Goal: Information Seeking & Learning: Learn about a topic

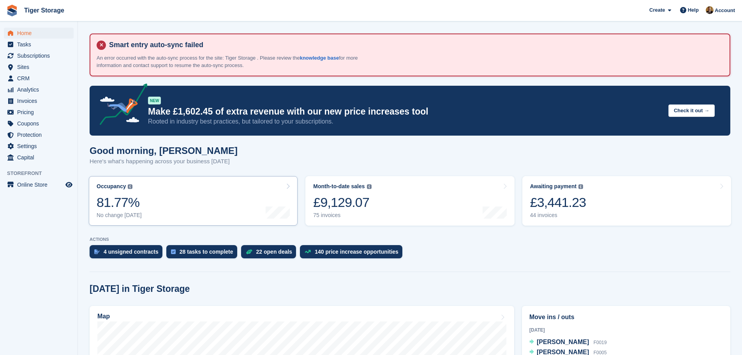
click at [173, 197] on link "Occupancy The percentage of all currently allocated units in terms of area. Inc…" at bounding box center [193, 200] width 209 height 49
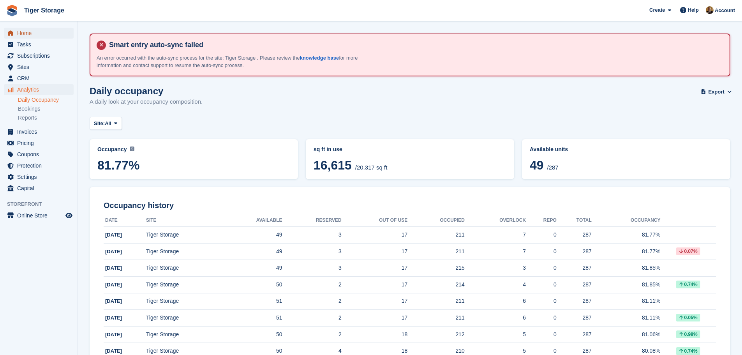
click at [21, 33] on span "Home" at bounding box center [40, 33] width 47 height 11
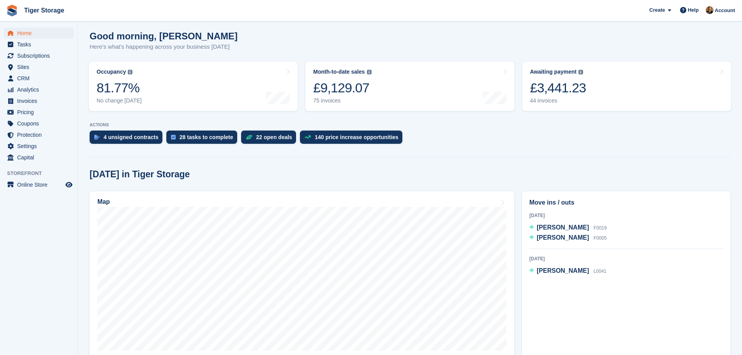
scroll to position [117, 0]
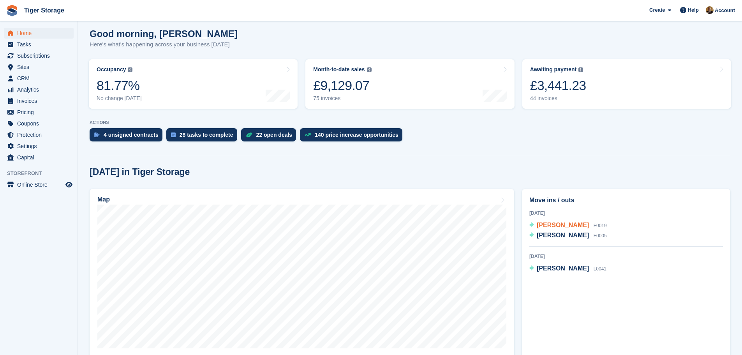
click at [562, 227] on span "[PERSON_NAME]" at bounding box center [563, 225] width 52 height 7
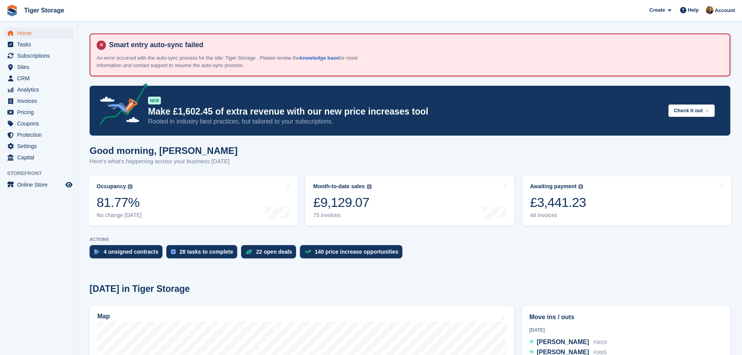
scroll to position [117, 0]
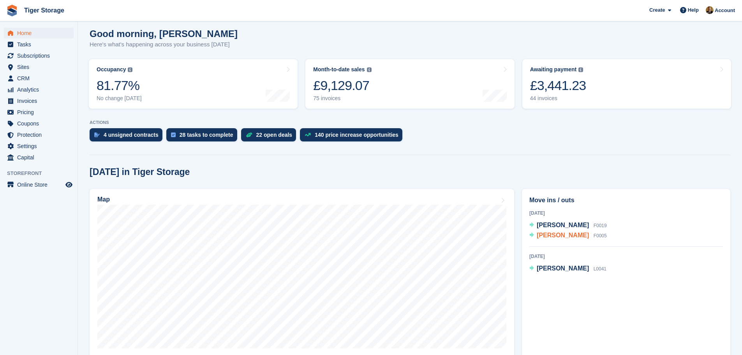
click at [548, 234] on span "[PERSON_NAME]" at bounding box center [563, 235] width 52 height 7
click at [550, 273] on div "Leanne Lee L0041" at bounding box center [572, 269] width 70 height 10
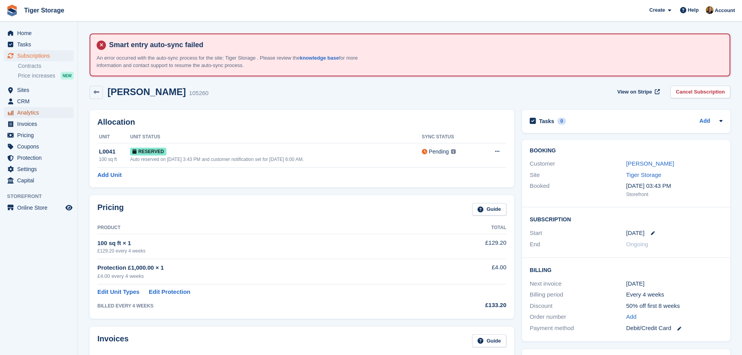
click at [33, 110] on span "Analytics" at bounding box center [40, 112] width 47 height 11
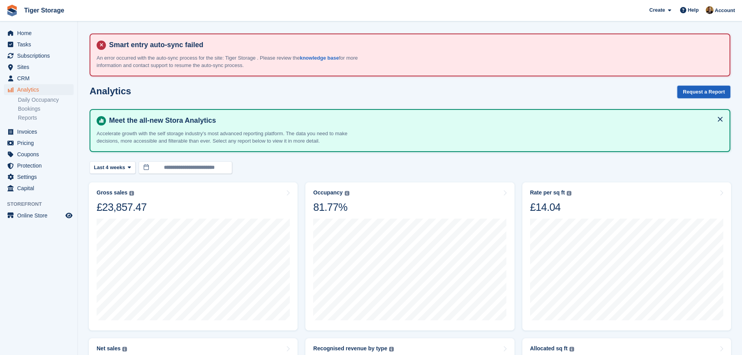
click at [715, 88] on button "Request a Report" at bounding box center [703, 92] width 53 height 13
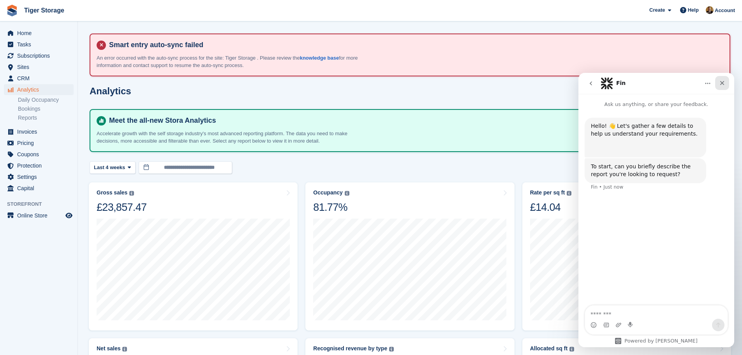
click at [725, 85] on icon "Close" at bounding box center [722, 83] width 6 height 6
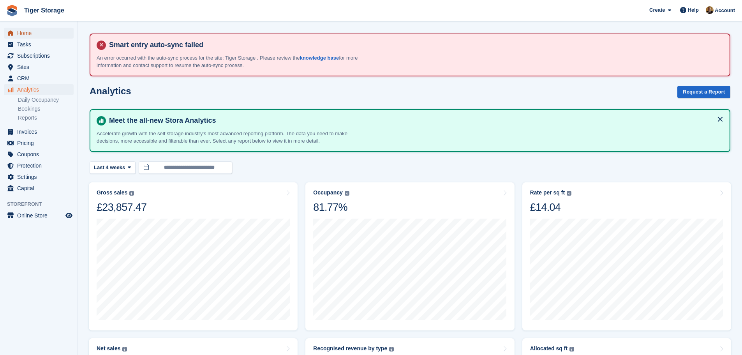
click at [31, 35] on span "Home" at bounding box center [40, 33] width 47 height 11
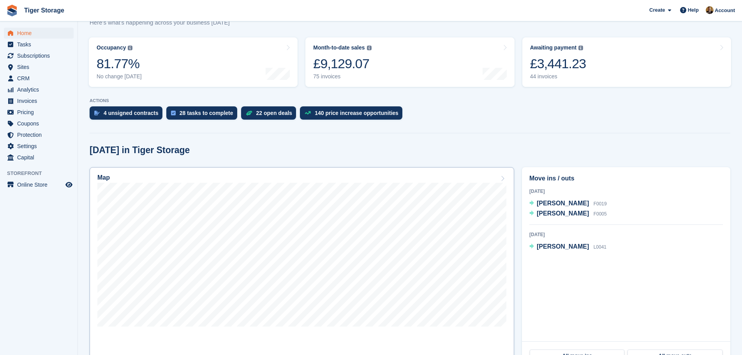
scroll to position [156, 0]
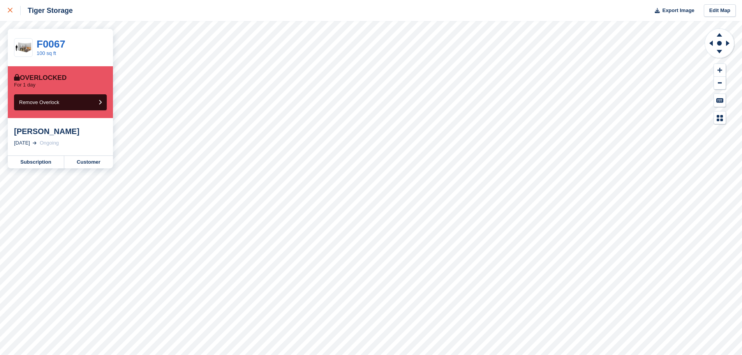
click at [7, 8] on link at bounding box center [10, 10] width 21 height 21
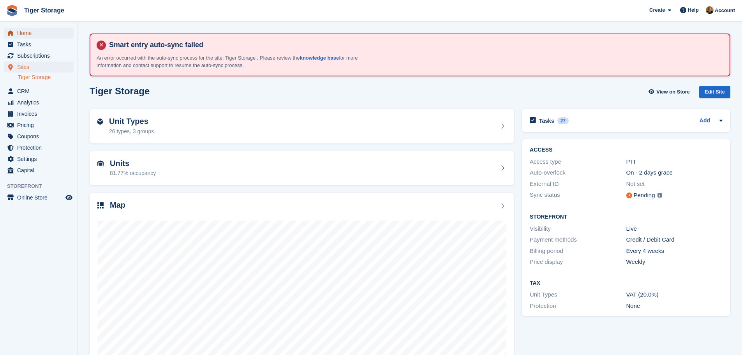
click at [35, 36] on span "Home" at bounding box center [40, 33] width 47 height 11
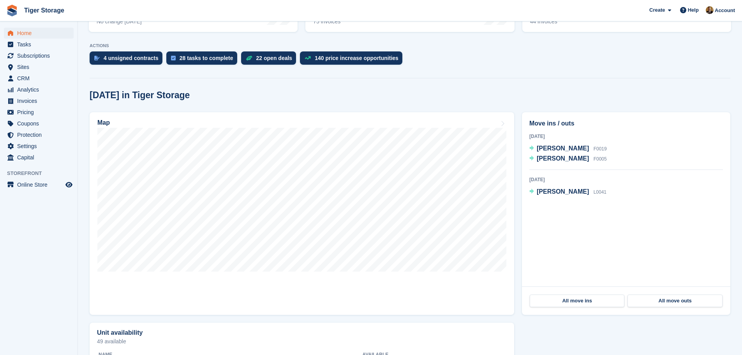
scroll to position [234, 0]
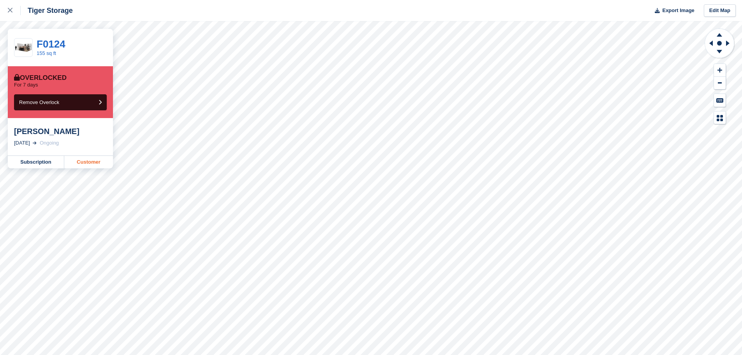
click at [100, 162] on link "Customer" at bounding box center [88, 162] width 49 height 12
click at [6, 7] on link at bounding box center [10, 10] width 21 height 21
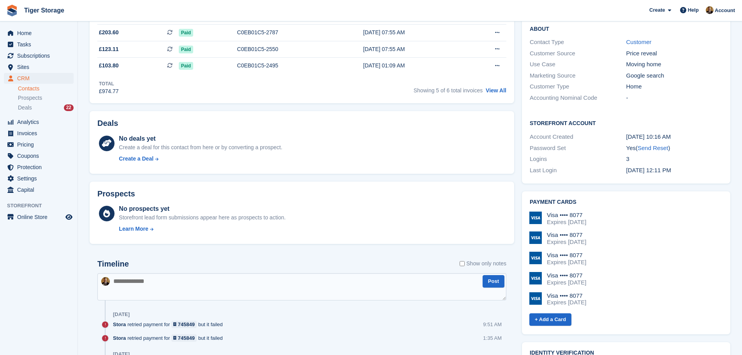
scroll to position [351, 0]
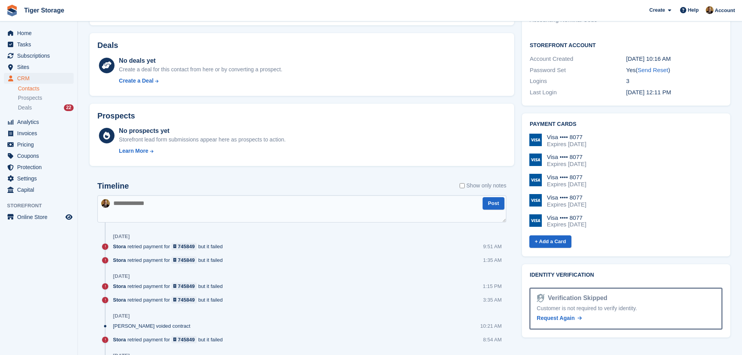
click at [191, 214] on textarea at bounding box center [301, 208] width 409 height 27
click at [362, 211] on textarea "**********" at bounding box center [301, 208] width 409 height 27
type textarea "**********"
click at [497, 206] on button "Post" at bounding box center [494, 203] width 22 height 13
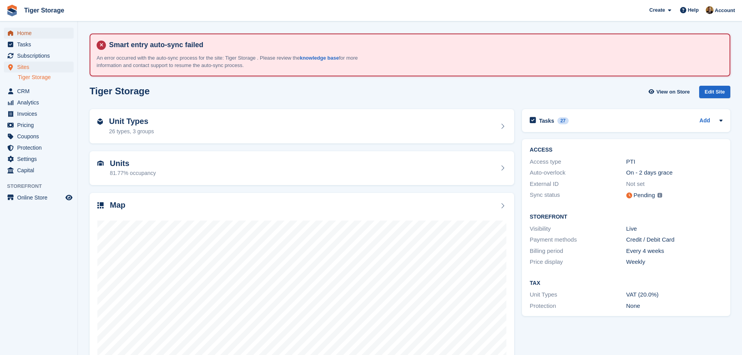
click at [29, 30] on span "Home" at bounding box center [40, 33] width 47 height 11
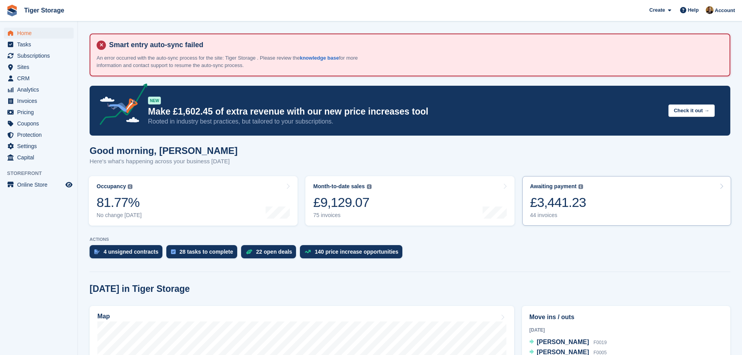
click at [563, 208] on div "£3,441.23" at bounding box center [558, 202] width 56 height 16
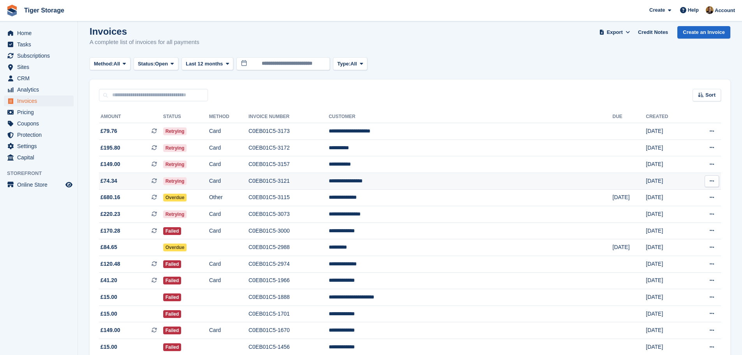
scroll to position [78, 0]
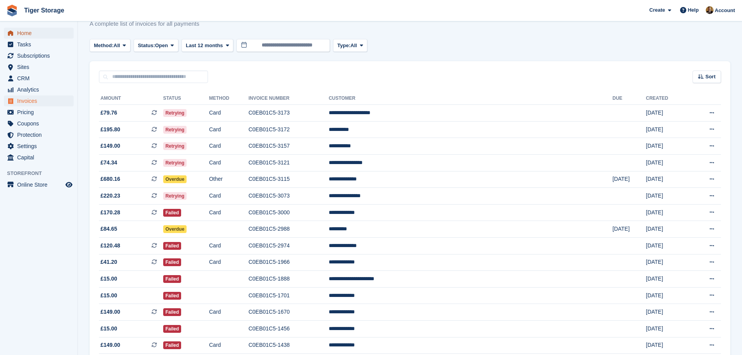
click at [35, 30] on span "Home" at bounding box center [40, 33] width 47 height 11
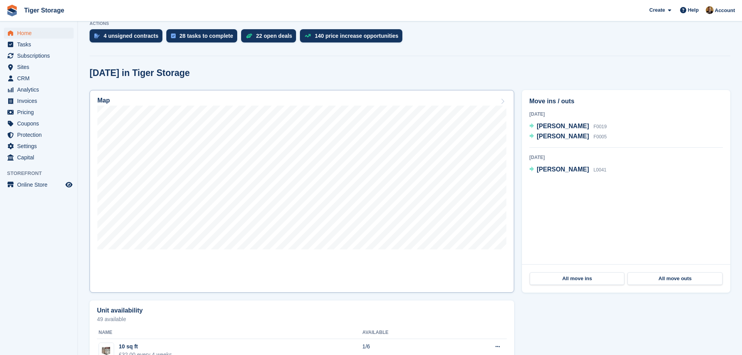
scroll to position [195, 0]
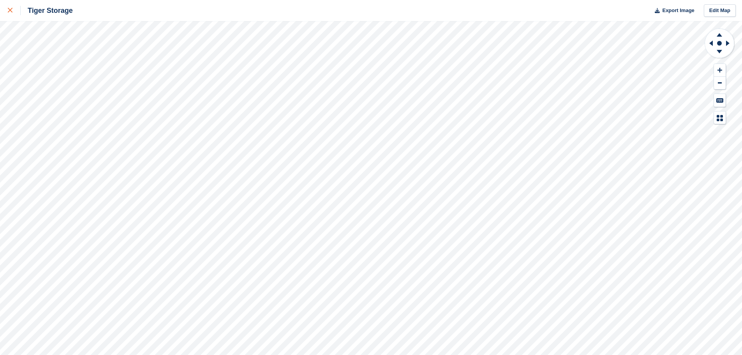
click at [15, 13] on div at bounding box center [14, 10] width 13 height 9
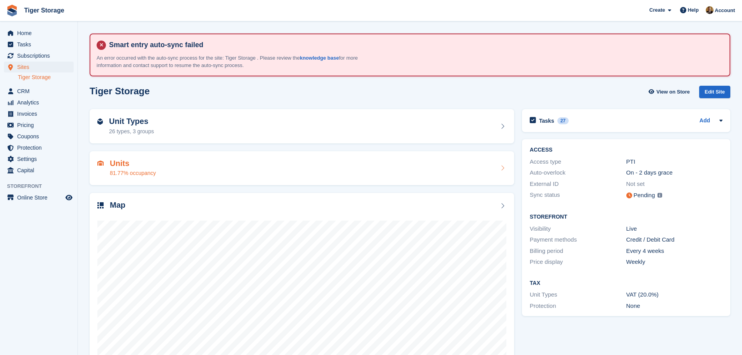
click at [184, 171] on div "Units 81.77% occupancy" at bounding box center [301, 168] width 409 height 19
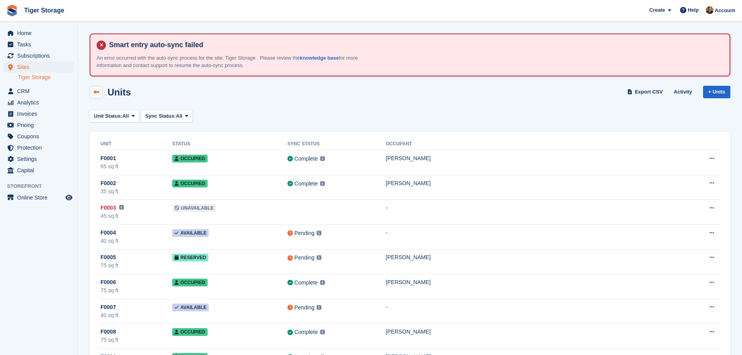
click at [96, 90] on icon at bounding box center [96, 92] width 6 height 6
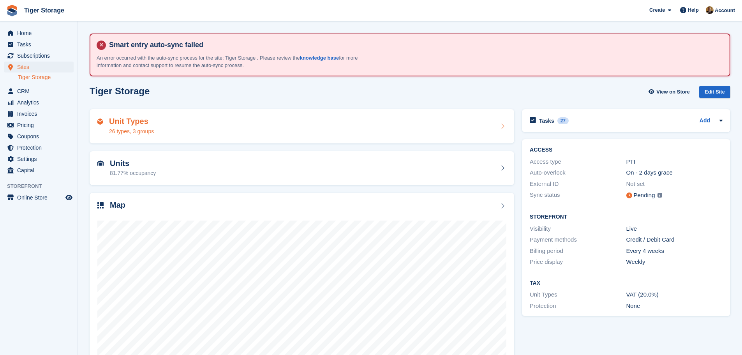
click at [202, 131] on div "Unit Types 26 types, 3 groups" at bounding box center [301, 126] width 409 height 19
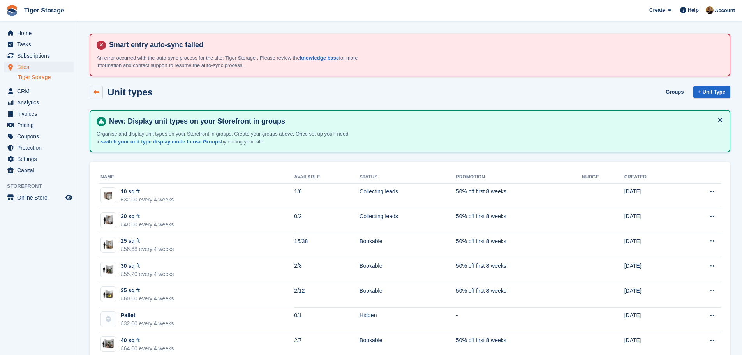
click at [93, 89] on icon at bounding box center [96, 92] width 6 height 6
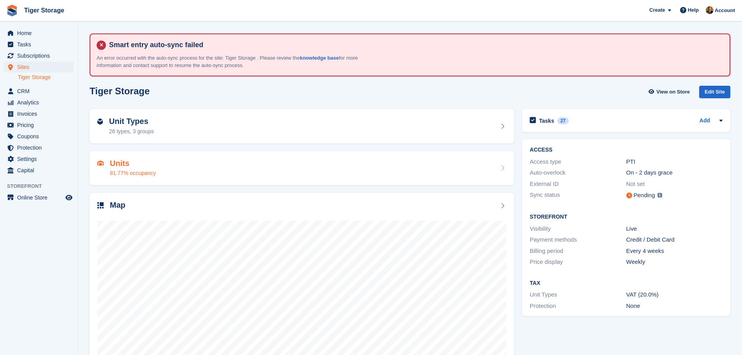
click at [211, 173] on div "Units 81.77% occupancy" at bounding box center [301, 168] width 409 height 19
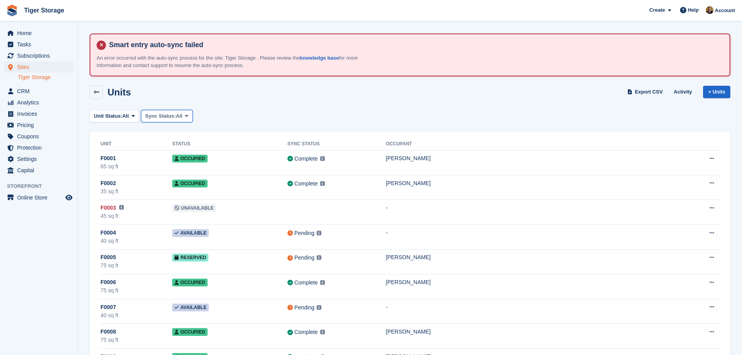
click at [167, 116] on span "Sync Status:" at bounding box center [160, 116] width 31 height 8
click at [136, 119] on button "Unit Status: All" at bounding box center [114, 116] width 49 height 13
click at [120, 224] on link "Unavailable" at bounding box center [127, 219] width 68 height 14
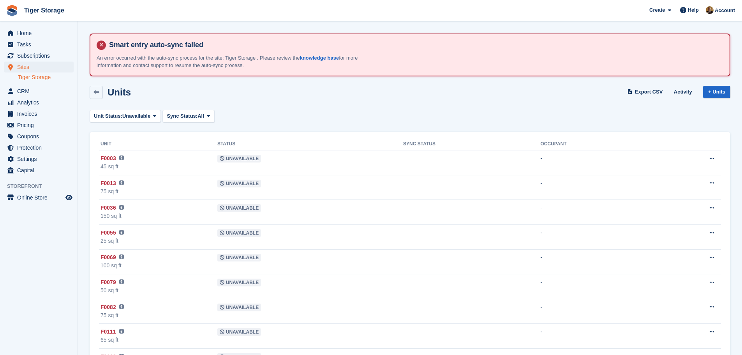
click at [412, 115] on div "Unit Status: Unavailable All Available Reserved Occupied Overlocked Repossessed…" at bounding box center [410, 116] width 641 height 13
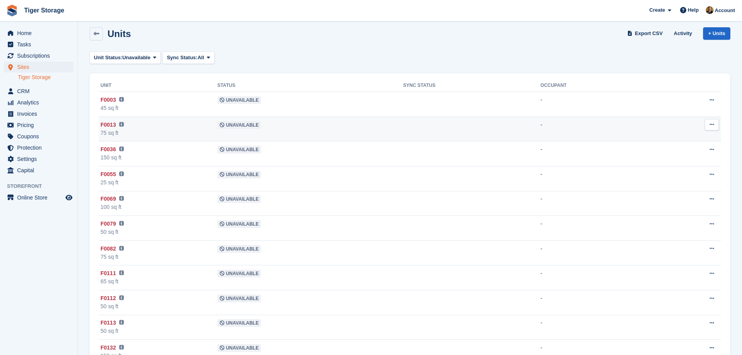
scroll to position [39, 0]
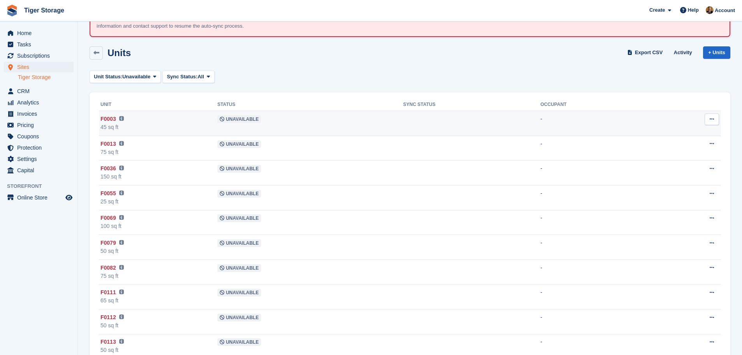
click at [156, 125] on div "45 sq ft" at bounding box center [158, 127] width 117 height 8
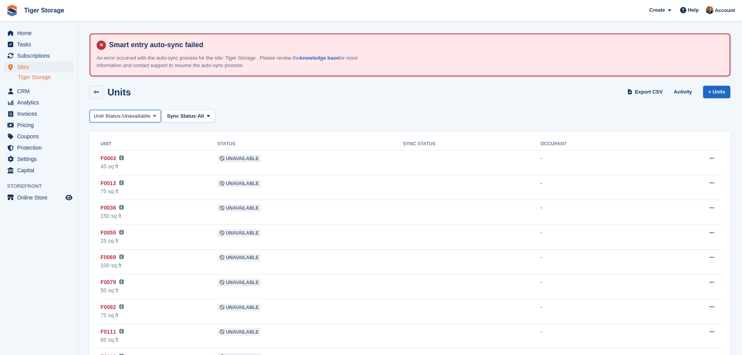
click at [156, 121] on button "Unit Status: Unavailable" at bounding box center [125, 116] width 71 height 13
click at [125, 144] on link "Available" at bounding box center [127, 148] width 68 height 14
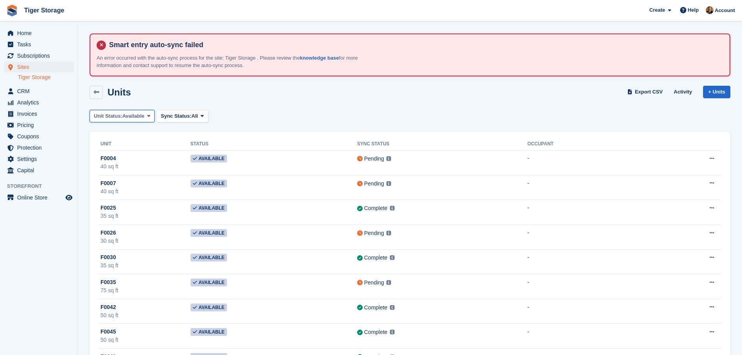
click at [146, 118] on span at bounding box center [149, 116] width 6 height 6
click at [131, 164] on link "Reserved" at bounding box center [127, 162] width 68 height 14
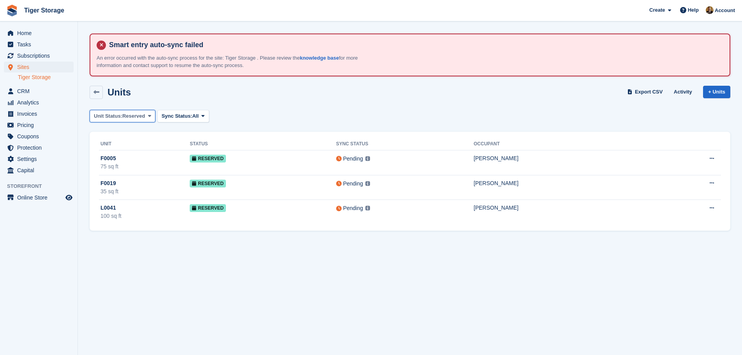
click at [150, 117] on span at bounding box center [149, 116] width 6 height 6
click at [124, 189] on link "Overlocked" at bounding box center [127, 190] width 68 height 14
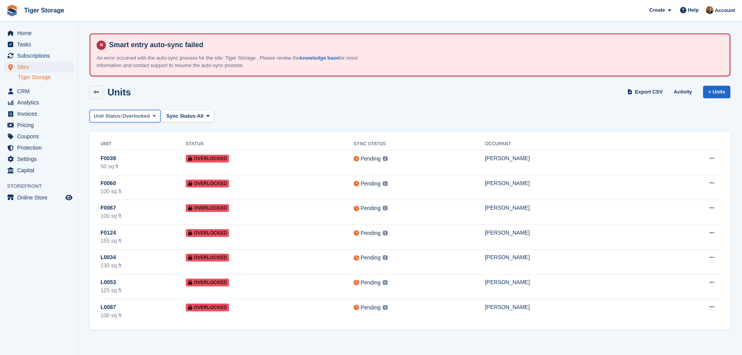
click at [155, 115] on span at bounding box center [154, 116] width 6 height 6
click at [123, 202] on link "Repossessed" at bounding box center [127, 204] width 68 height 14
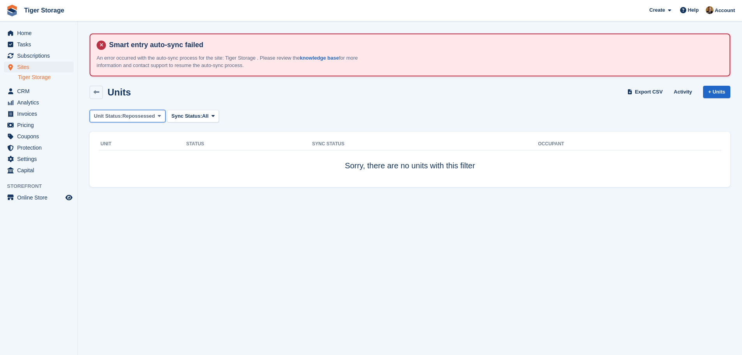
click at [152, 115] on span "Repossessed" at bounding box center [138, 116] width 33 height 8
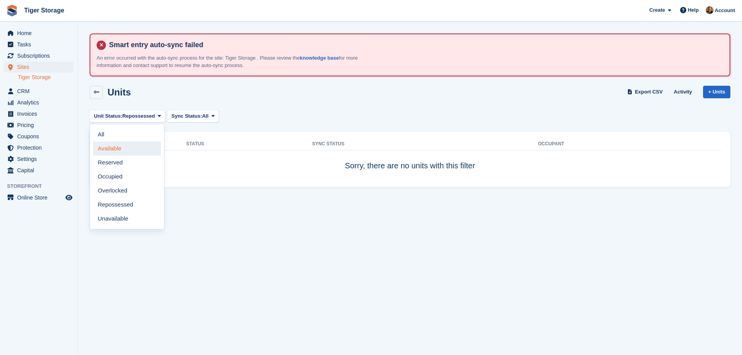
click at [126, 142] on link "Available" at bounding box center [127, 148] width 68 height 14
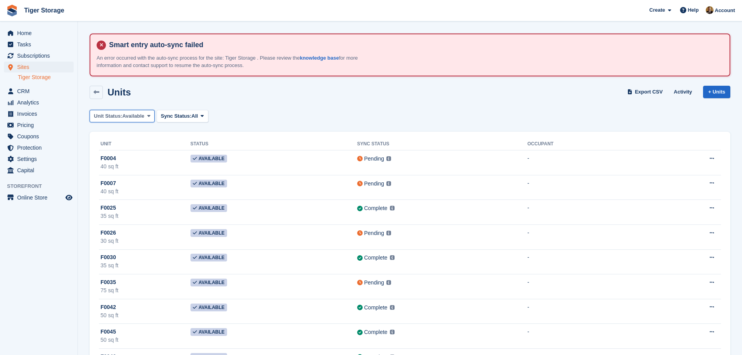
click at [151, 111] on button "Unit Status: Available" at bounding box center [122, 116] width 65 height 13
click at [123, 178] on link "Occupied" at bounding box center [127, 176] width 68 height 14
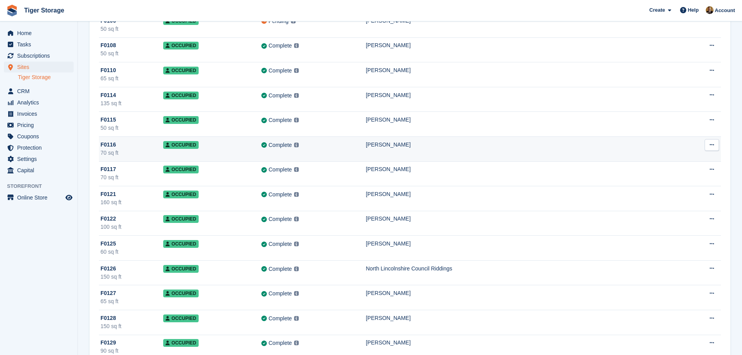
scroll to position [1908, 0]
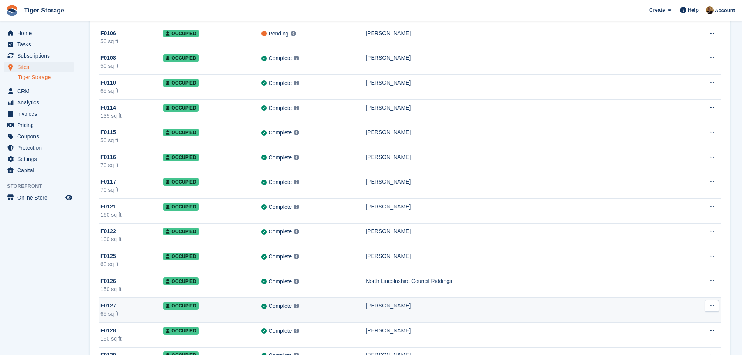
click at [135, 313] on div "65 sq ft" at bounding box center [131, 314] width 63 height 8
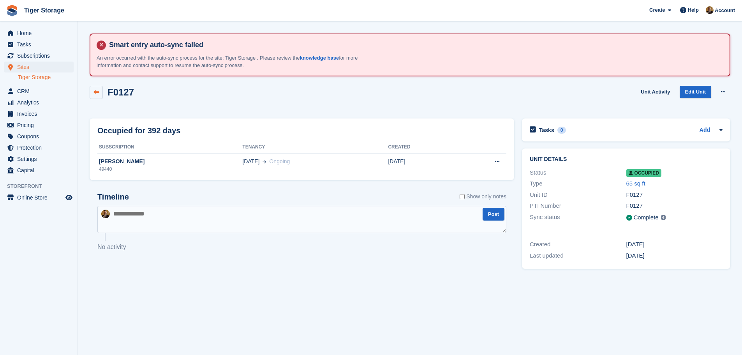
click at [99, 95] on link at bounding box center [96, 92] width 13 height 13
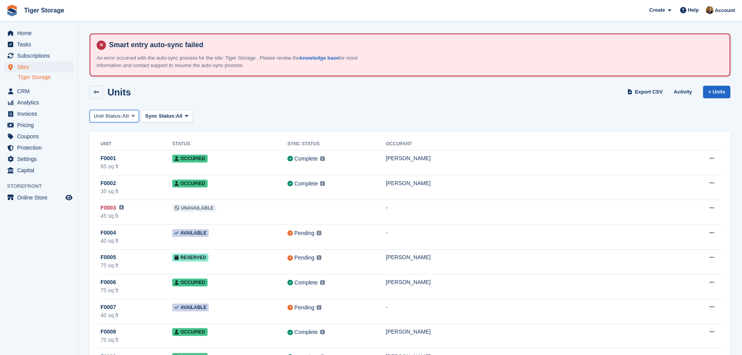
click at [137, 111] on button "Unit Status: All" at bounding box center [114, 116] width 49 height 13
click at [117, 174] on link "Occupied" at bounding box center [127, 176] width 68 height 14
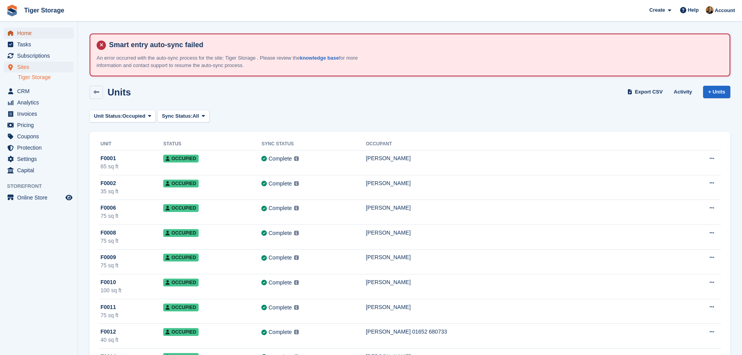
click at [30, 35] on span "Home" at bounding box center [40, 33] width 47 height 11
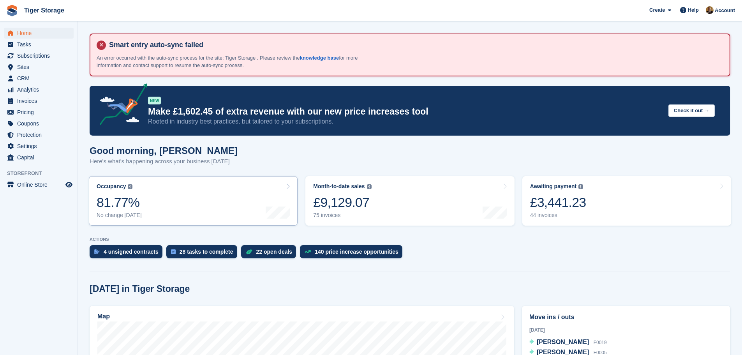
click at [221, 210] on link "Occupancy The percentage of all currently allocated units in terms of area. Inc…" at bounding box center [193, 200] width 209 height 49
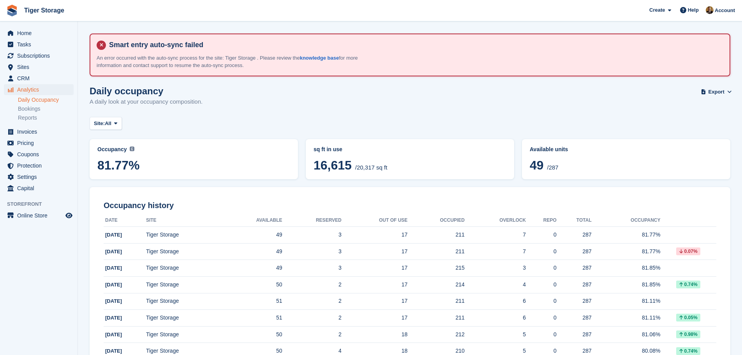
click at [40, 122] on ul "Daily Occupancy Bookings Reports" at bounding box center [48, 108] width 60 height 27
click at [36, 119] on link "Reports" at bounding box center [46, 117] width 56 height 7
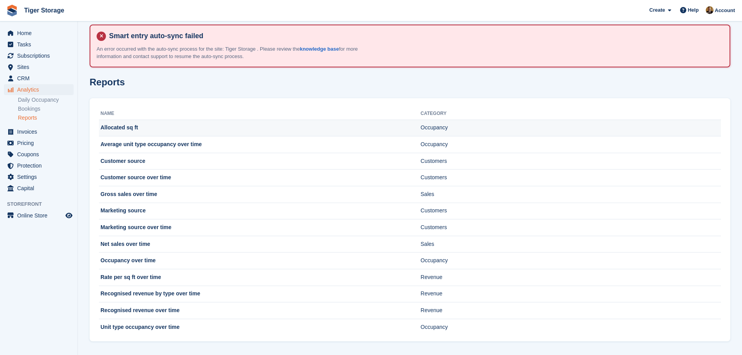
scroll to position [12, 0]
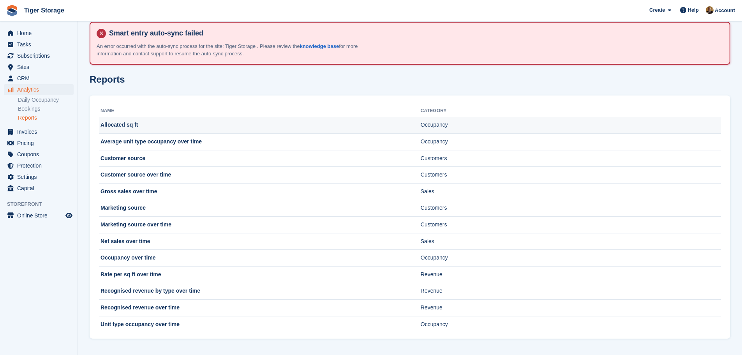
click at [211, 132] on td "Allocated sq ft" at bounding box center [260, 125] width 322 height 17
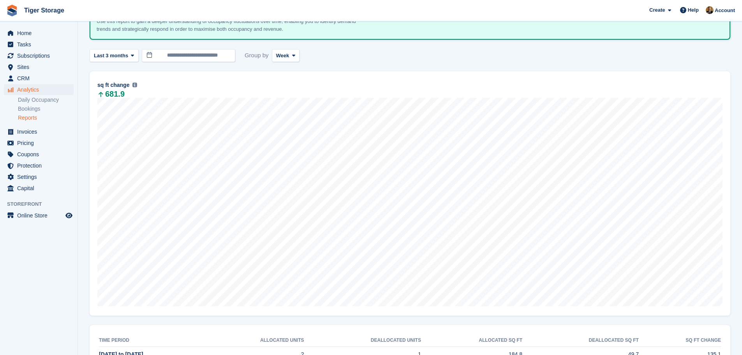
scroll to position [57, 0]
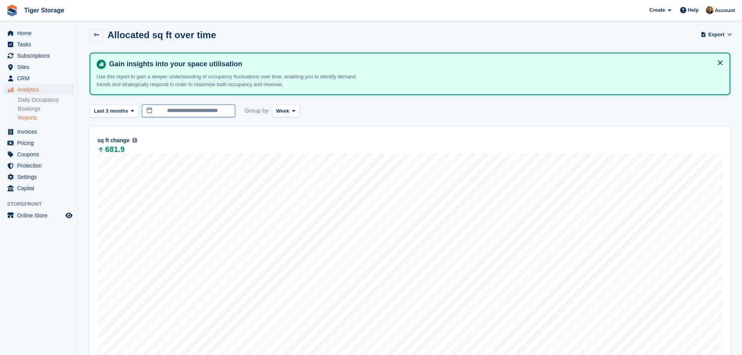
click at [224, 109] on input "**********" at bounding box center [188, 110] width 93 height 13
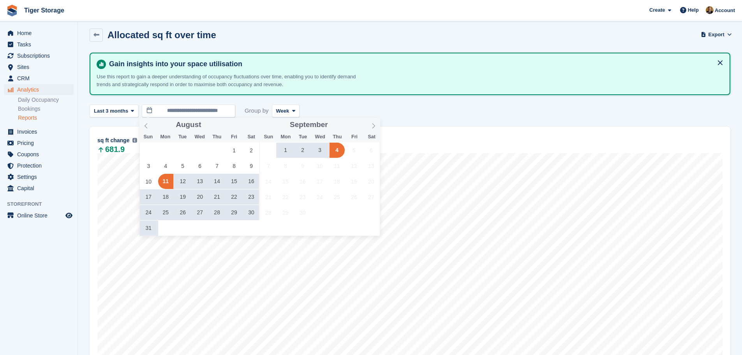
click at [335, 154] on span "4" at bounding box center [336, 150] width 15 height 15
type input "**********"
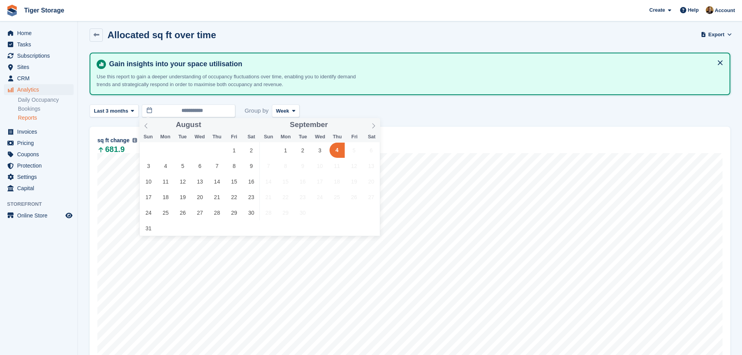
click at [337, 153] on span "4" at bounding box center [336, 150] width 15 height 15
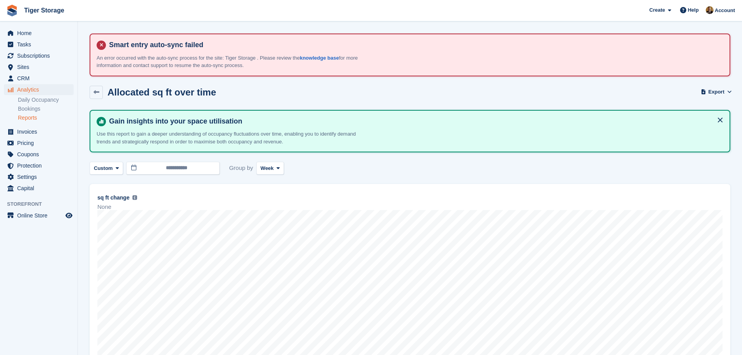
click at [28, 117] on link "Reports" at bounding box center [46, 117] width 56 height 7
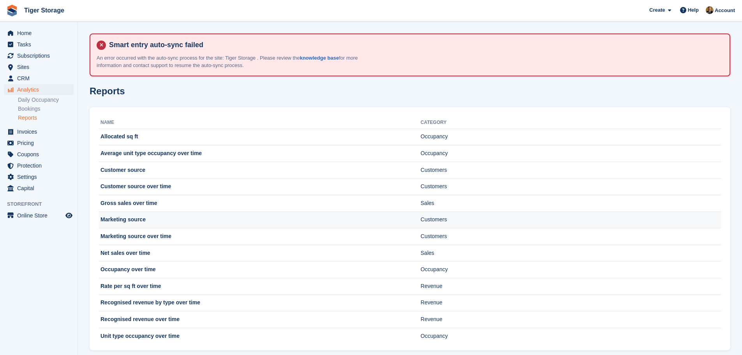
scroll to position [12, 0]
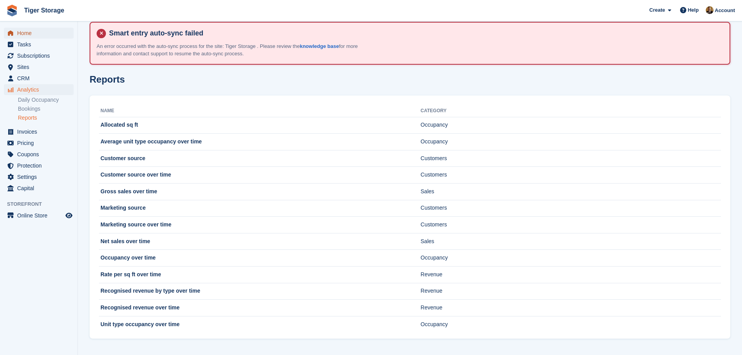
click at [39, 32] on span "Home" at bounding box center [40, 33] width 47 height 11
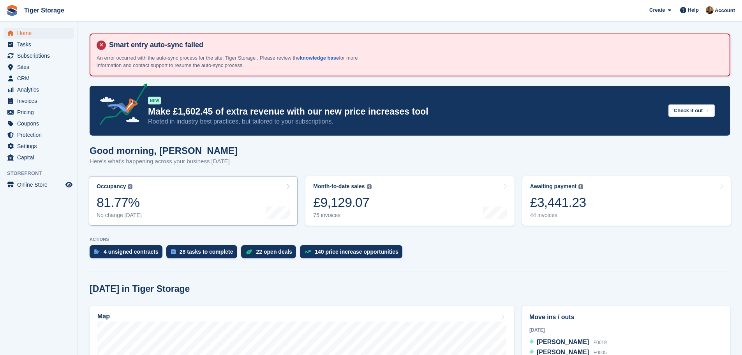
click at [240, 198] on link "Occupancy The percentage of all currently allocated units in terms of area. Inc…" at bounding box center [193, 200] width 209 height 49
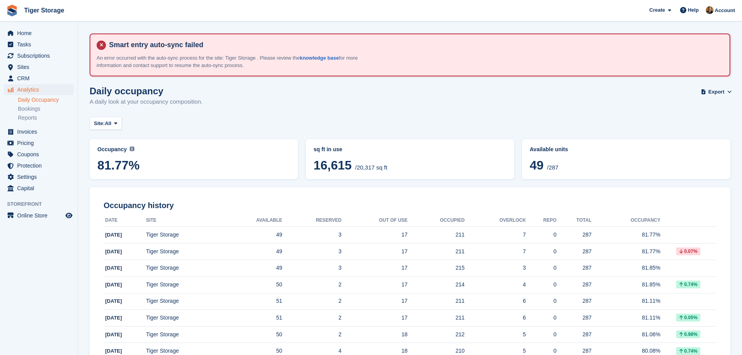
click at [627, 160] on span "49 /287" at bounding box center [626, 166] width 193 height 16
click at [42, 66] on span "Sites" at bounding box center [40, 67] width 47 height 11
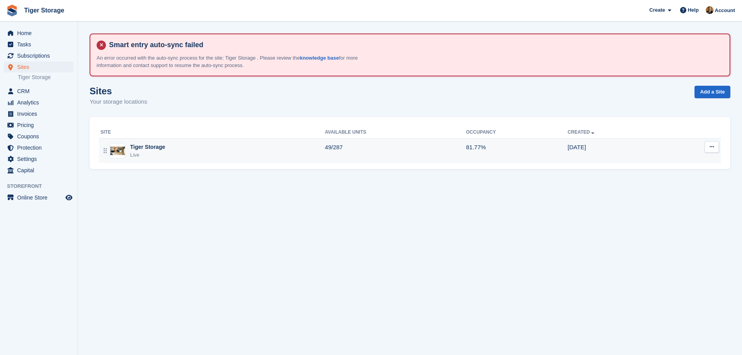
click at [169, 149] on div "Tiger Storage Live" at bounding box center [212, 151] width 224 height 16
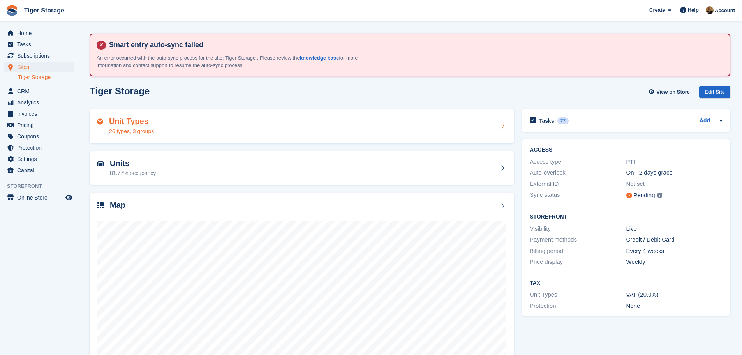
click at [187, 130] on div "Unit Types 26 types, 3 groups" at bounding box center [301, 126] width 409 height 19
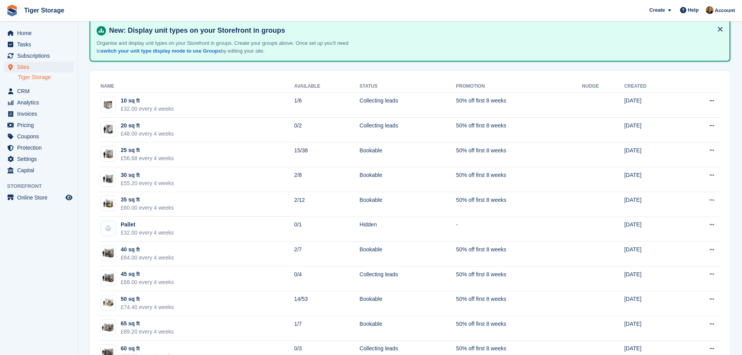
scroll to position [39, 0]
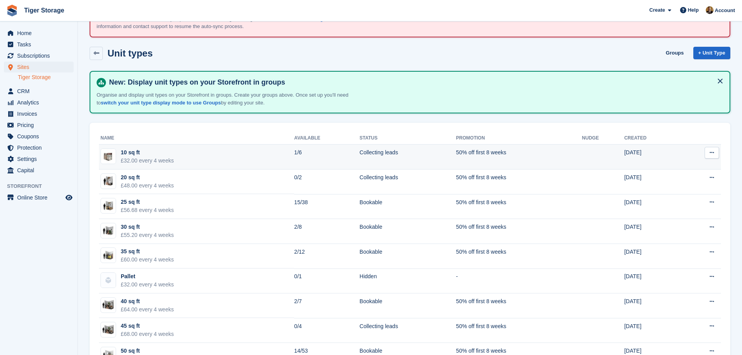
click at [395, 159] on td "Collecting leads" at bounding box center [407, 156] width 97 height 25
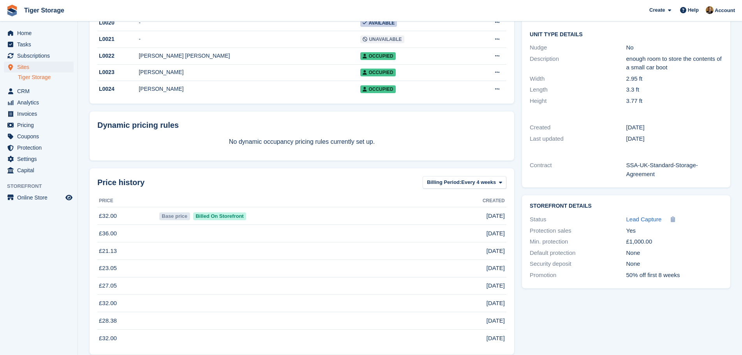
scroll to position [222, 0]
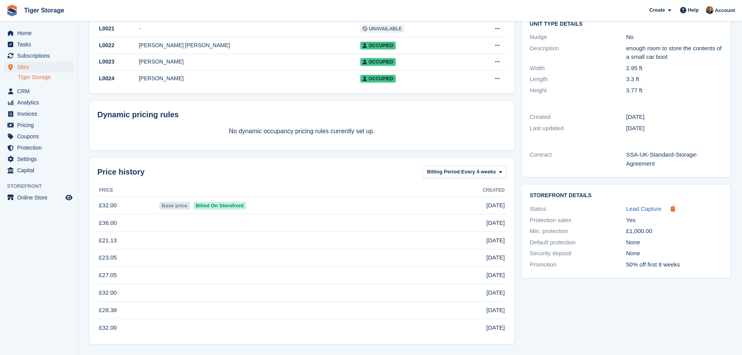
click at [671, 207] on icon at bounding box center [673, 209] width 4 height 6
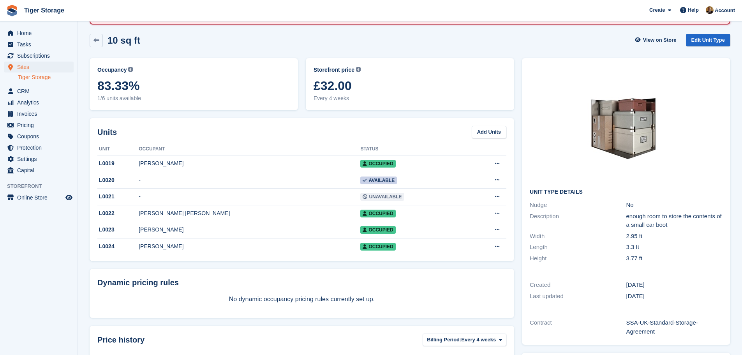
scroll to position [0, 0]
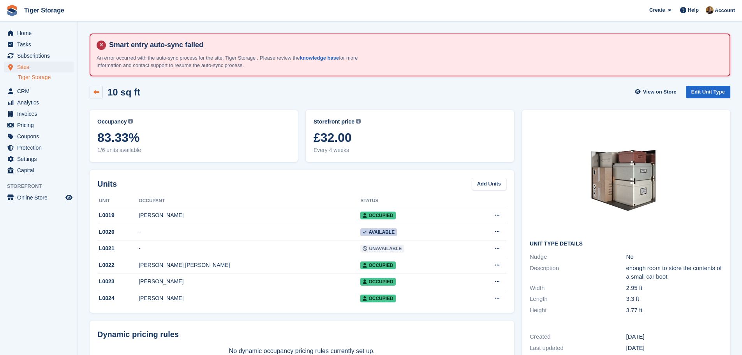
click at [100, 92] on link at bounding box center [96, 92] width 13 height 13
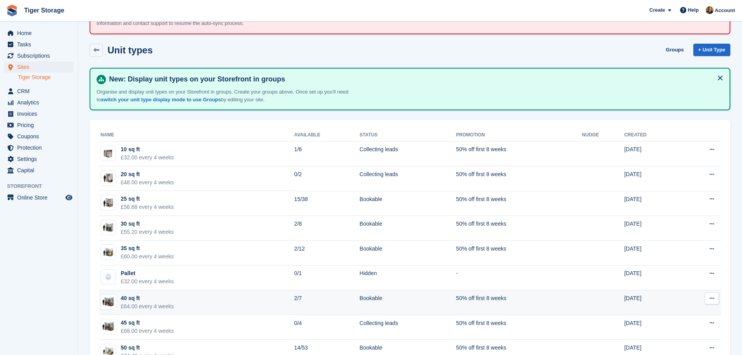
scroll to position [23, 0]
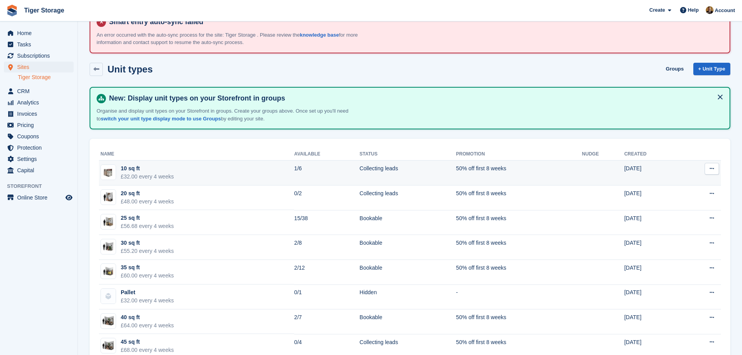
click at [294, 173] on td "1/6" at bounding box center [326, 172] width 65 height 25
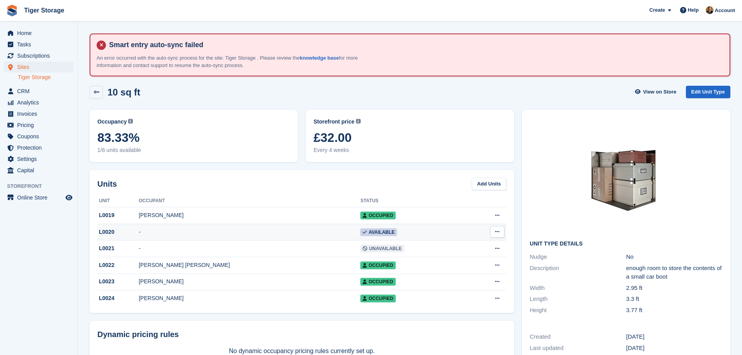
click at [495, 231] on icon at bounding box center [497, 231] width 4 height 5
click at [97, 91] on icon at bounding box center [96, 92] width 6 height 6
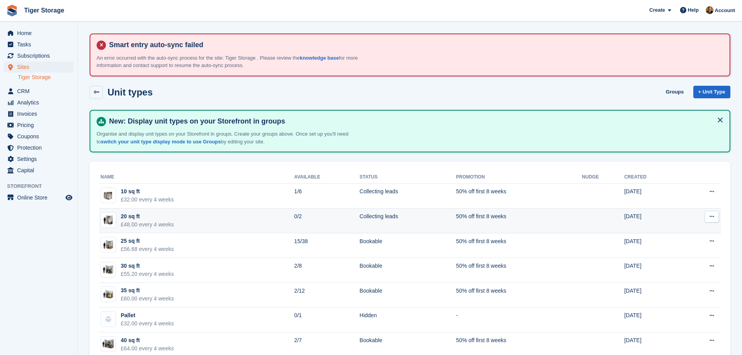
click at [155, 218] on div "20 sq ft" at bounding box center [147, 216] width 53 height 8
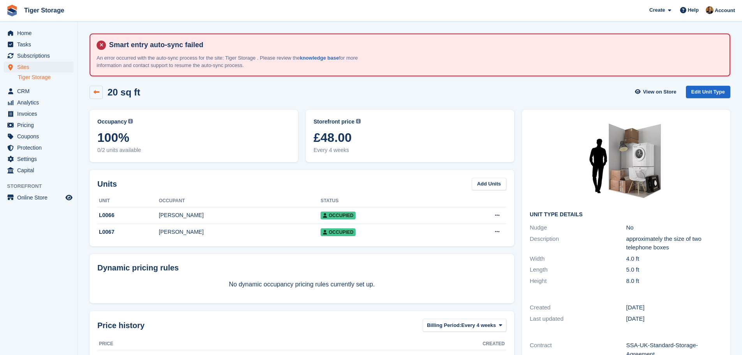
click at [97, 95] on icon at bounding box center [96, 92] width 6 height 6
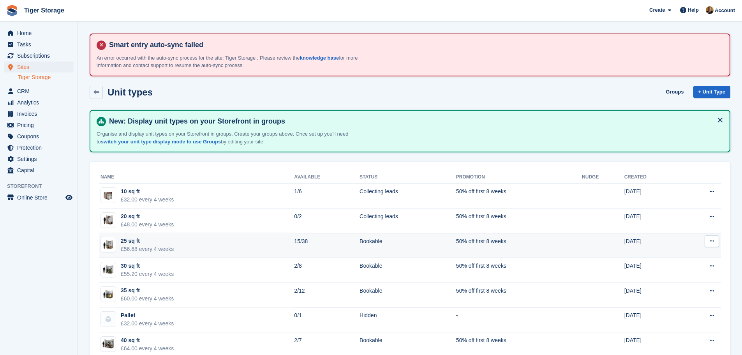
click at [218, 241] on td "25 sq ft £56.68 every 4 weeks" at bounding box center [196, 245] width 195 height 25
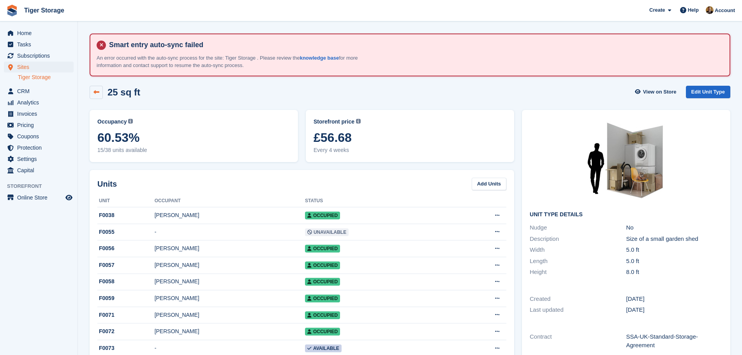
click at [100, 95] on link at bounding box center [96, 92] width 13 height 13
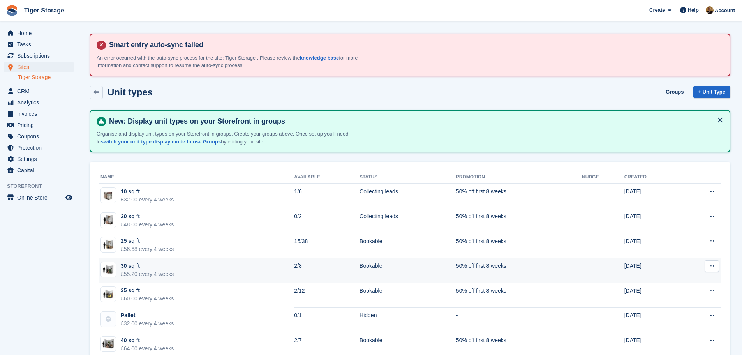
click at [150, 268] on div "30 sq ft" at bounding box center [147, 266] width 53 height 8
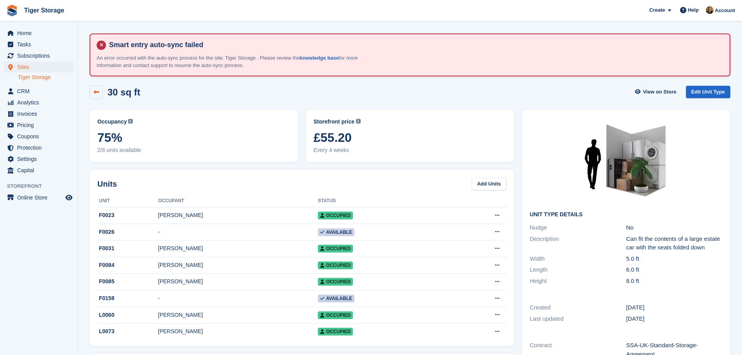
click at [97, 95] on link at bounding box center [96, 92] width 13 height 13
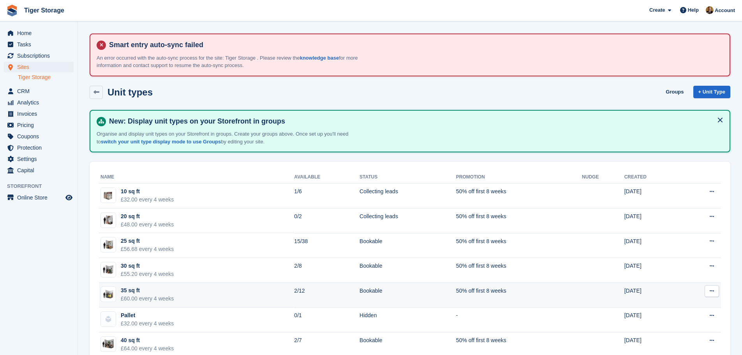
click at [158, 292] on div "35 sq ft" at bounding box center [147, 290] width 53 height 8
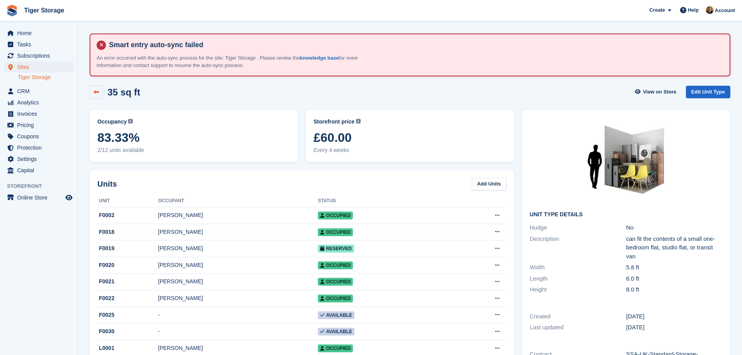
click at [94, 92] on icon at bounding box center [96, 92] width 6 height 6
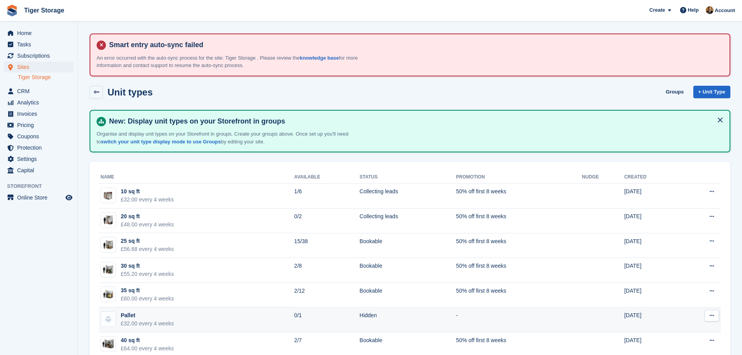
click at [157, 319] on div "Pallet" at bounding box center [147, 315] width 53 height 8
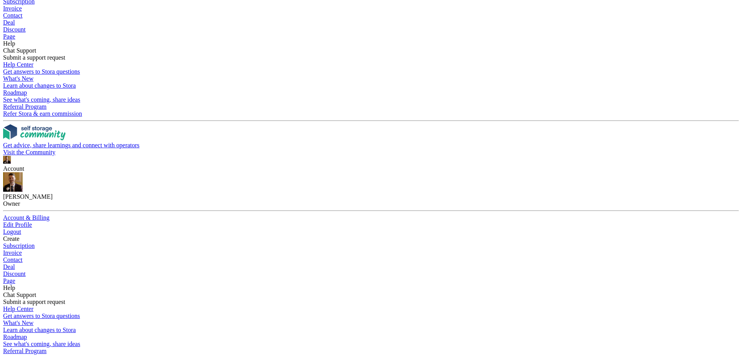
scroll to position [39, 0]
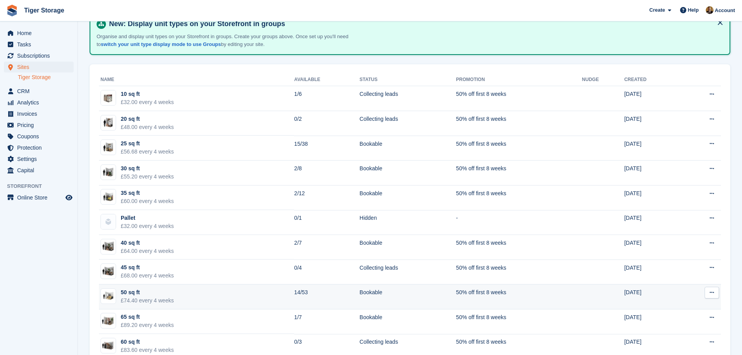
scroll to position [117, 0]
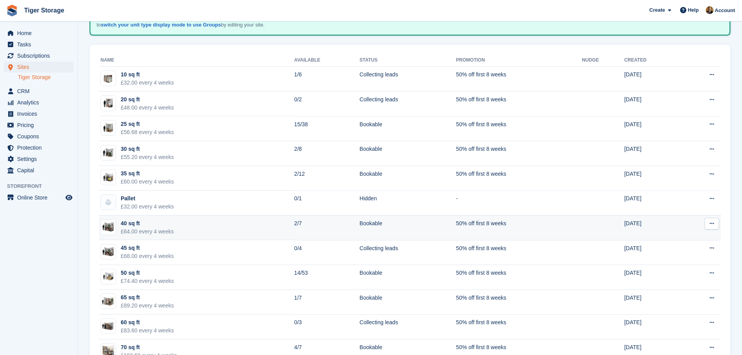
click at [170, 226] on div "40 sq ft" at bounding box center [147, 223] width 53 height 8
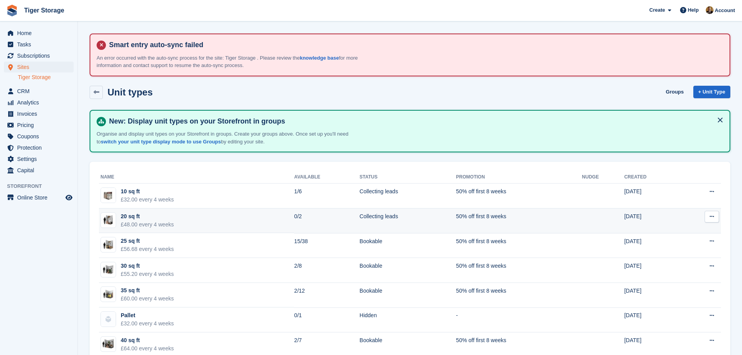
scroll to position [117, 0]
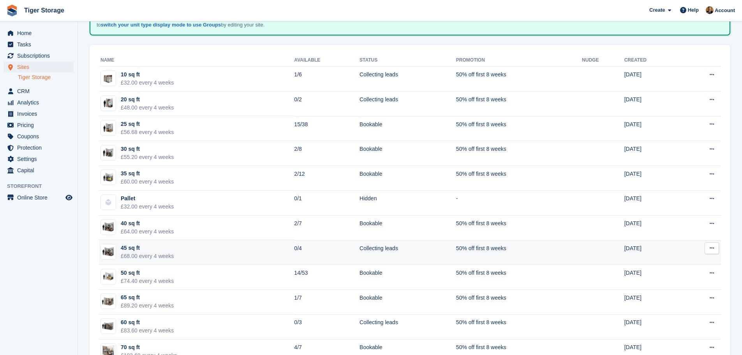
click at [153, 254] on div "£68.00 every 4 weeks" at bounding box center [147, 256] width 53 height 8
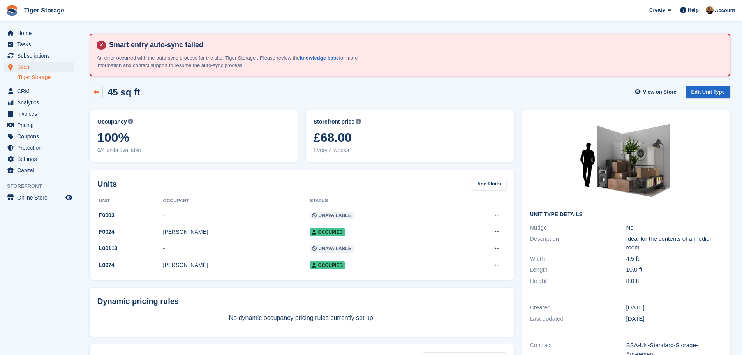
click at [99, 91] on icon at bounding box center [96, 92] width 6 height 6
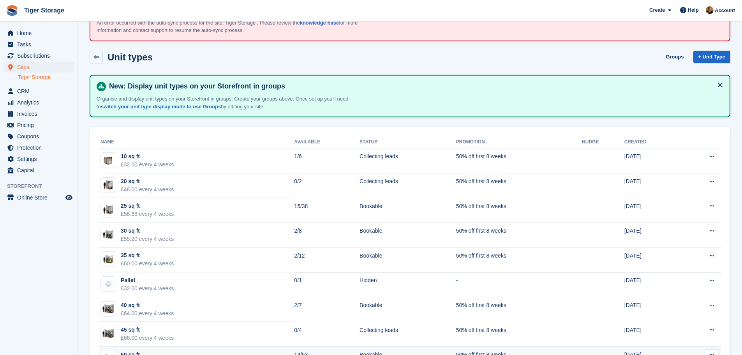
scroll to position [117, 0]
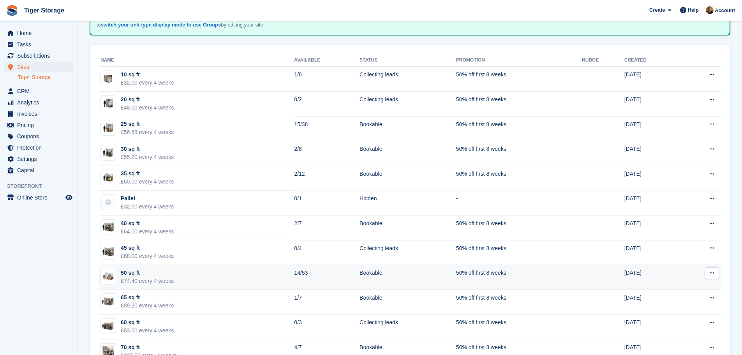
click at [164, 275] on div "50 sq ft" at bounding box center [147, 273] width 53 height 8
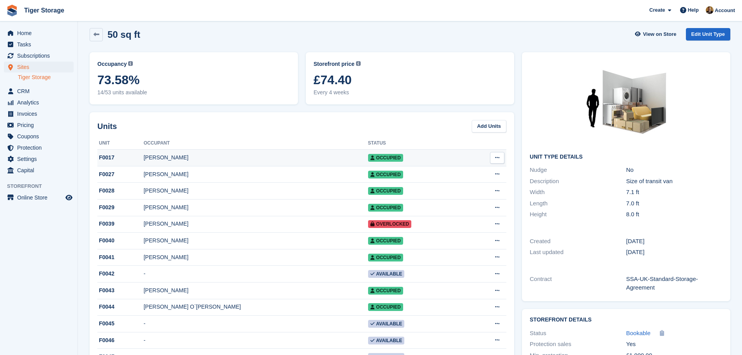
scroll to position [39, 0]
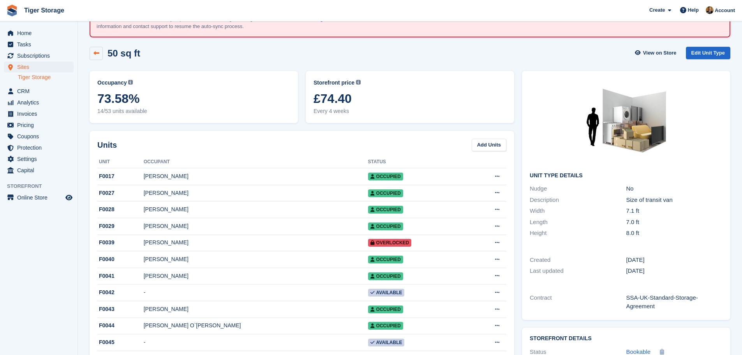
click at [98, 54] on icon at bounding box center [96, 53] width 6 height 6
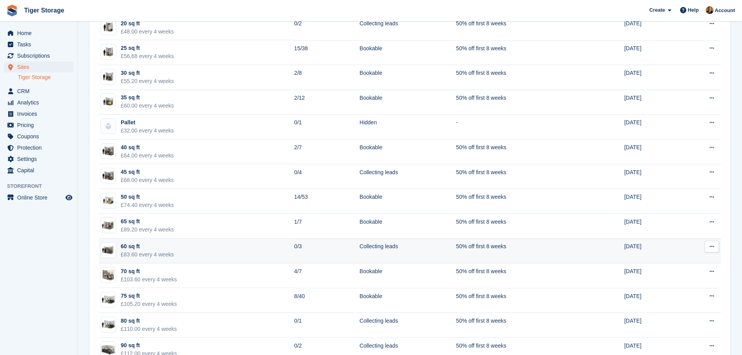
scroll to position [195, 0]
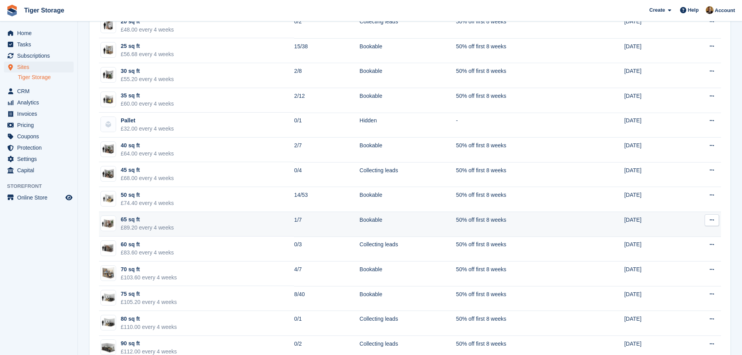
click at [161, 220] on div "65 sq ft" at bounding box center [147, 219] width 53 height 8
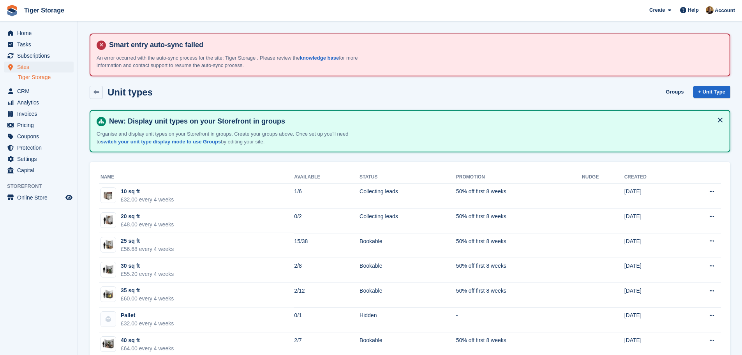
scroll to position [195, 0]
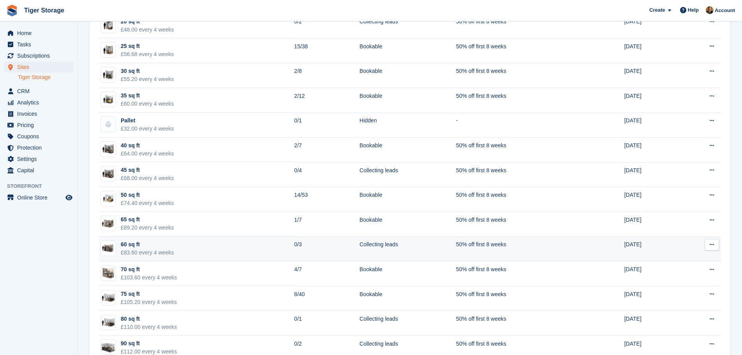
click at [181, 244] on td "60 sq ft £83.60 every 4 weeks" at bounding box center [196, 248] width 195 height 25
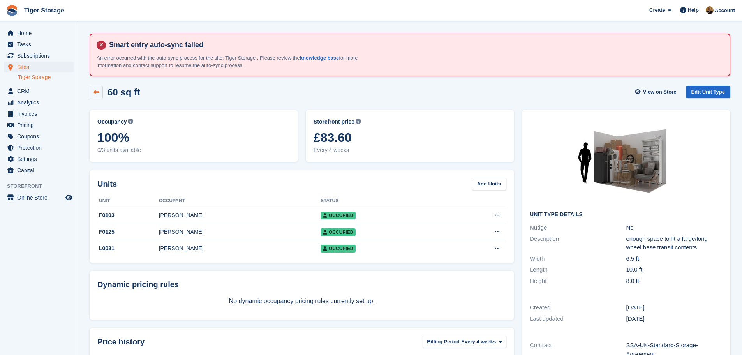
click at [96, 95] on link at bounding box center [96, 92] width 13 height 13
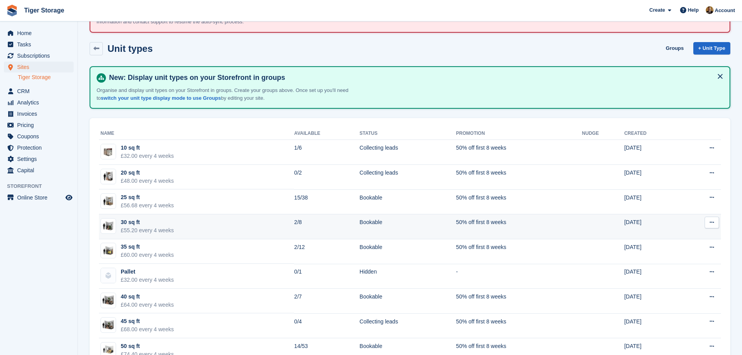
scroll to position [273, 0]
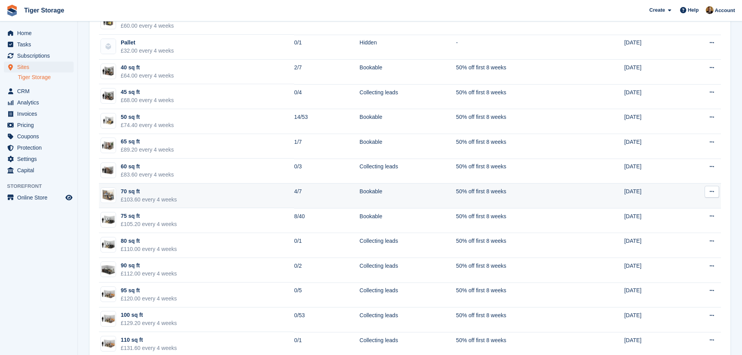
click at [189, 191] on td "70 sq ft £103.60 every 4 weeks" at bounding box center [196, 195] width 195 height 25
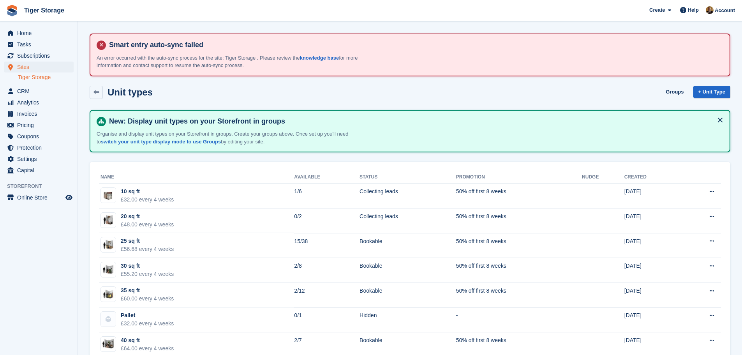
scroll to position [273, 0]
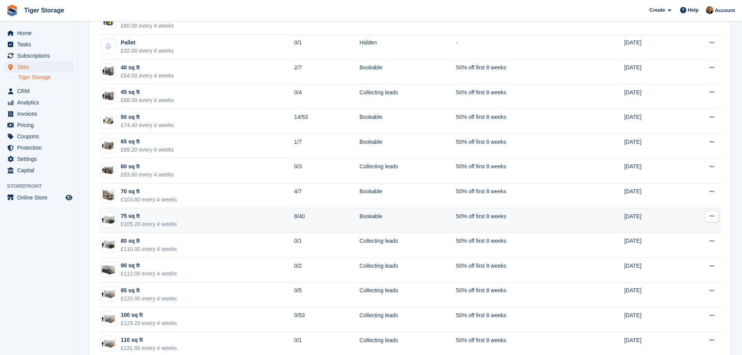
click at [187, 220] on td "75 sq ft £105.20 every 4 weeks" at bounding box center [196, 220] width 195 height 25
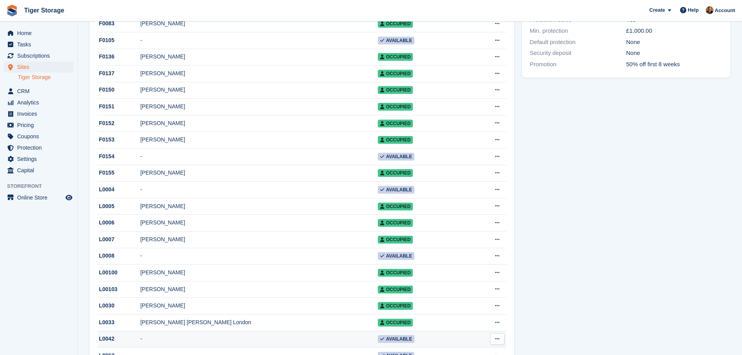
scroll to position [389, 0]
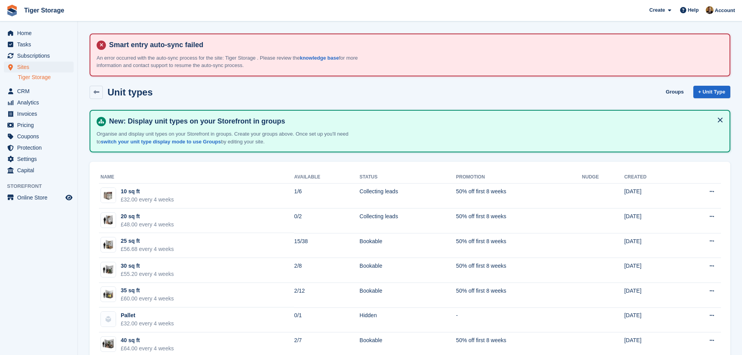
scroll to position [273, 0]
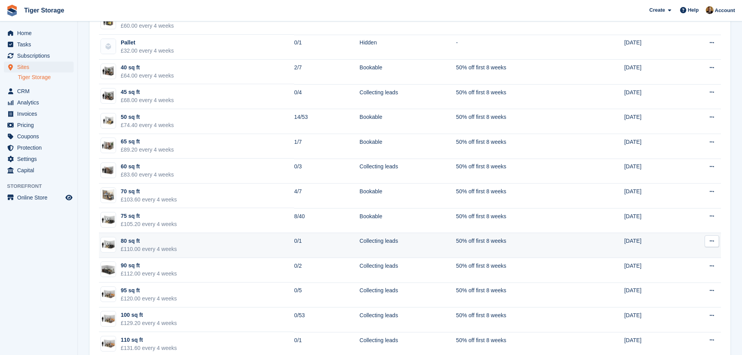
click at [157, 246] on div "£110.00 every 4 weeks" at bounding box center [149, 249] width 56 height 8
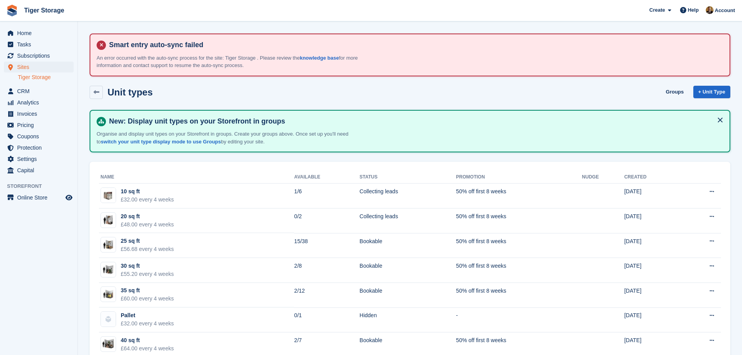
scroll to position [273, 0]
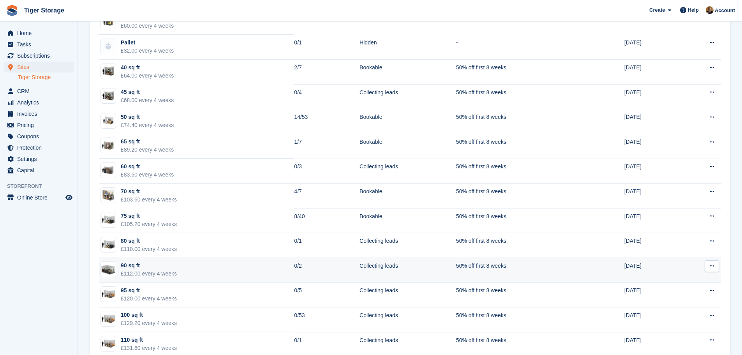
click at [142, 270] on div "£112.00 every 4 weeks" at bounding box center [149, 274] width 56 height 8
click at [139, 263] on div "90 sq ft" at bounding box center [149, 265] width 56 height 8
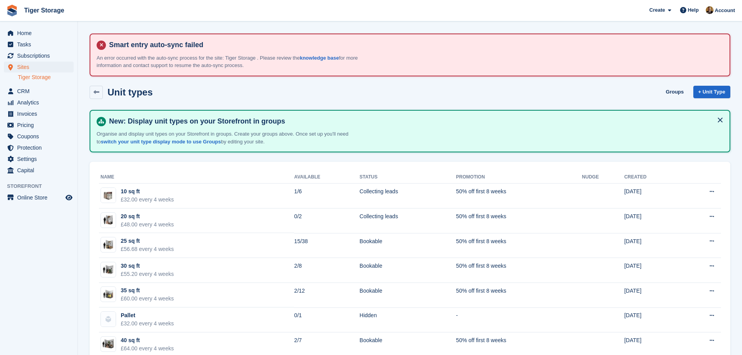
scroll to position [273, 0]
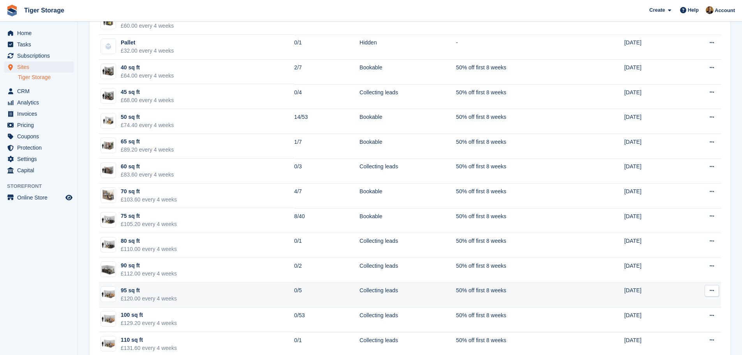
click at [159, 297] on div "£120.00 every 4 weeks" at bounding box center [149, 298] width 56 height 8
click at [161, 296] on div "£120.00 every 4 weeks" at bounding box center [149, 298] width 56 height 8
click at [150, 284] on td "95 sq ft £120.00 every 4 weeks" at bounding box center [196, 294] width 195 height 25
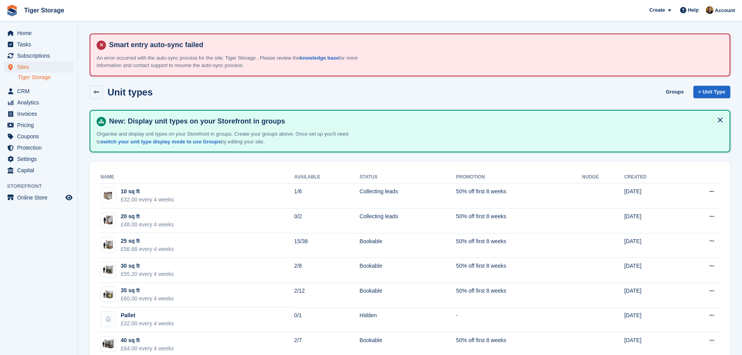
scroll to position [273, 0]
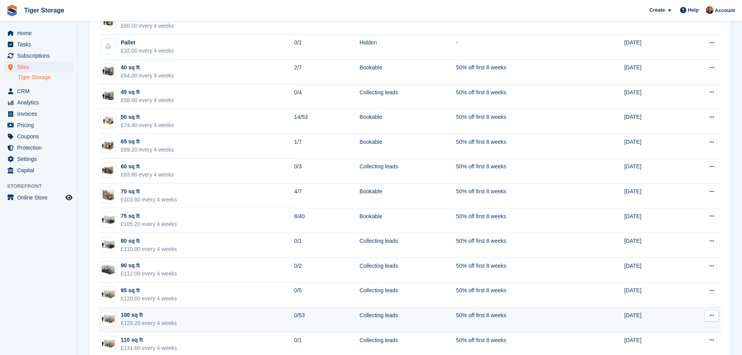
click at [208, 316] on td "100 sq ft £129.20 every 4 weeks" at bounding box center [196, 319] width 195 height 25
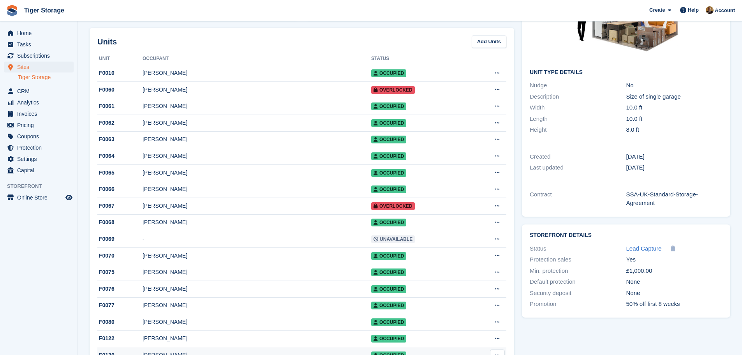
scroll to position [156, 0]
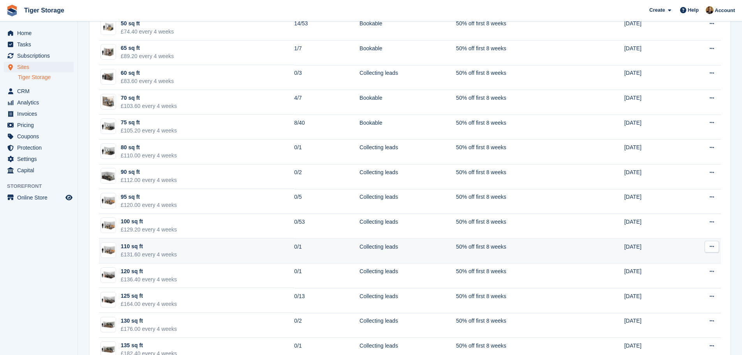
scroll to position [389, 0]
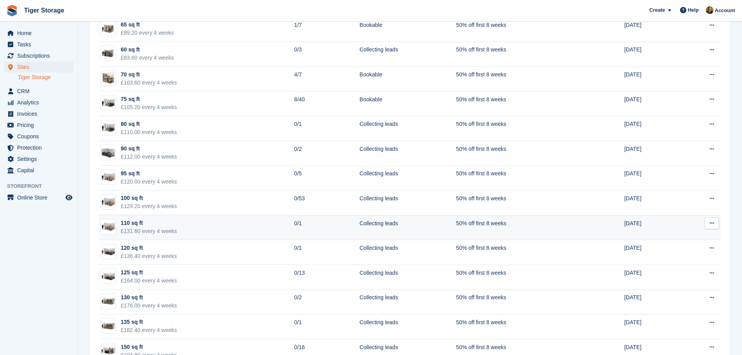
click at [239, 225] on td "110 sq ft £131.60 every 4 weeks" at bounding box center [196, 227] width 195 height 25
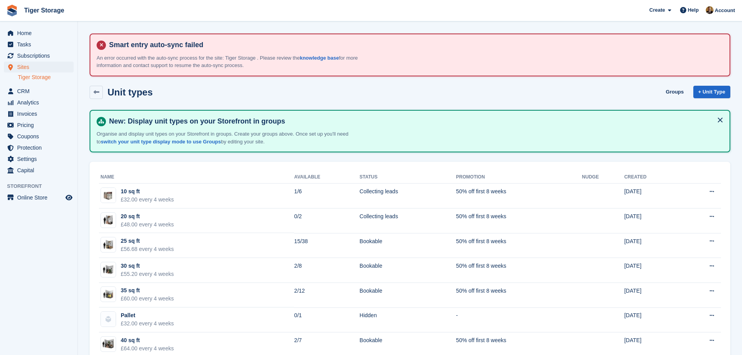
scroll to position [389, 0]
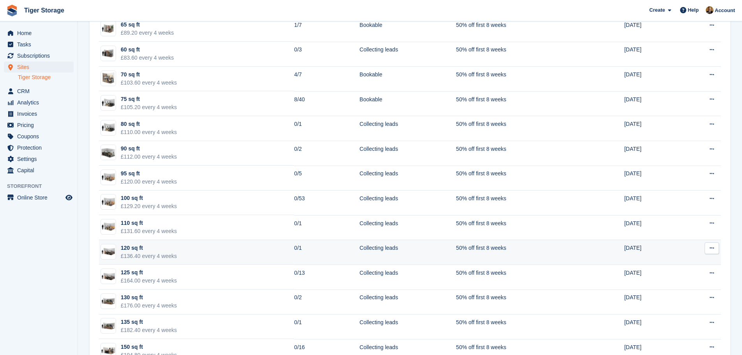
click at [183, 250] on td "120 sq ft £136.40 every 4 weeks" at bounding box center [196, 252] width 195 height 25
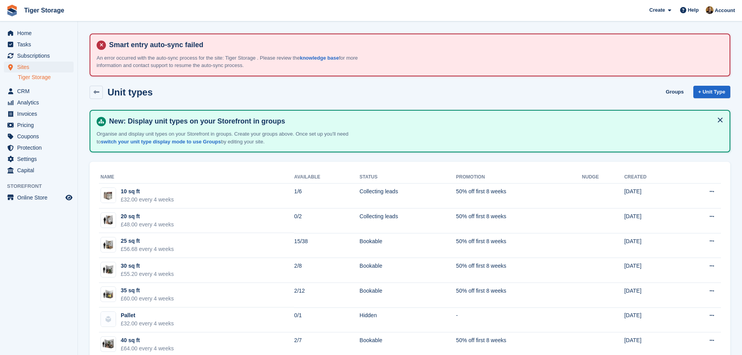
scroll to position [389, 0]
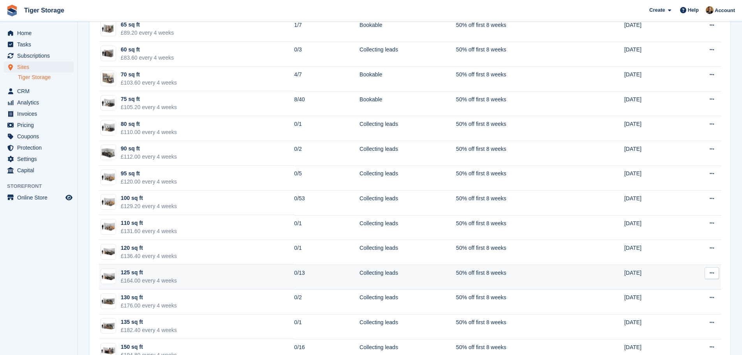
click at [247, 274] on td "125 sq ft £164.00 every 4 weeks" at bounding box center [196, 276] width 195 height 25
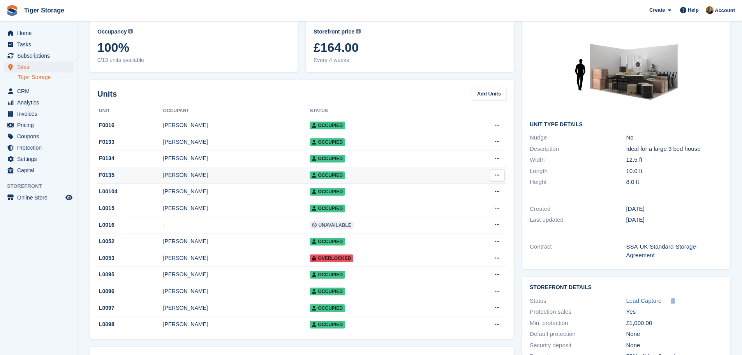
scroll to position [78, 0]
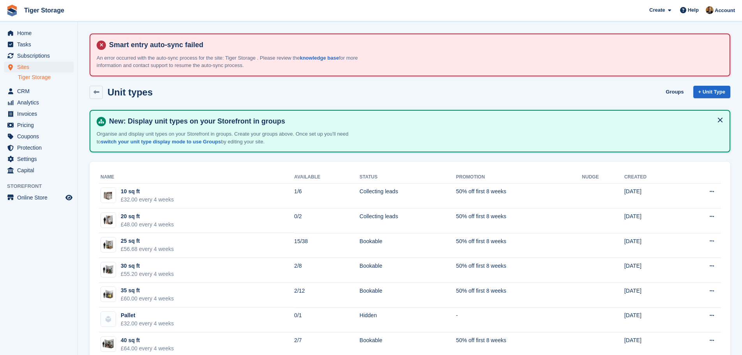
scroll to position [389, 0]
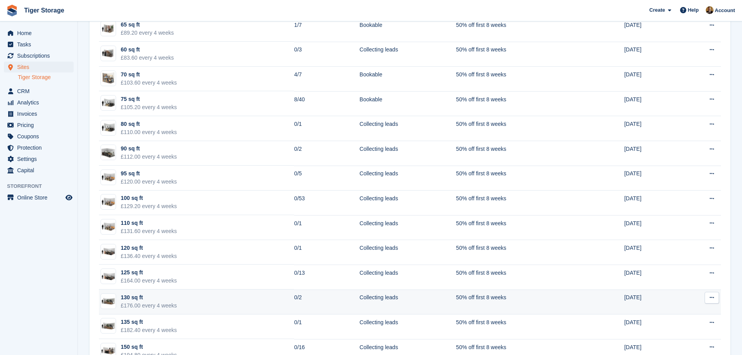
click at [179, 298] on td "130 sq ft £176.00 every 4 weeks" at bounding box center [196, 301] width 195 height 25
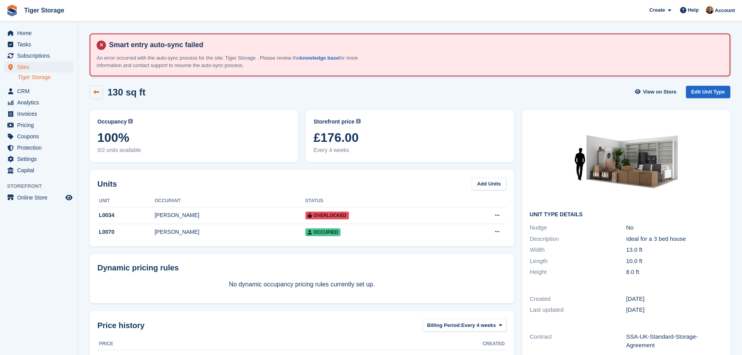
click at [95, 91] on icon at bounding box center [96, 92] width 6 height 6
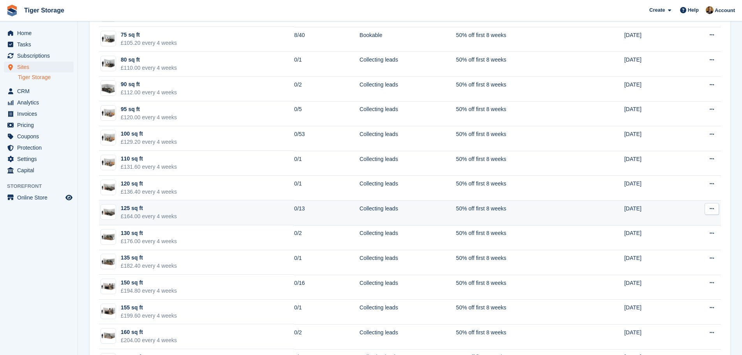
scroll to position [467, 0]
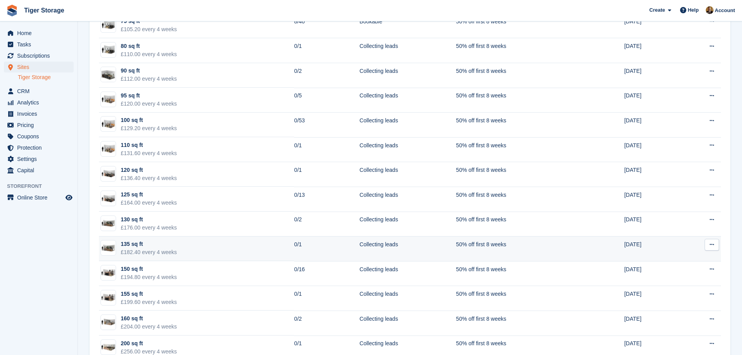
click at [192, 242] on td "135 sq ft £182.40 every 4 weeks" at bounding box center [196, 248] width 195 height 25
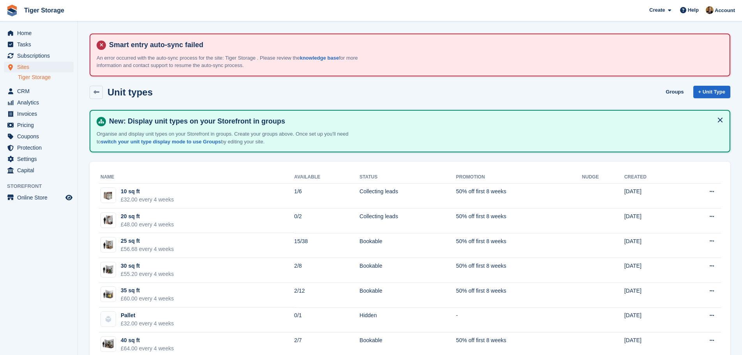
scroll to position [467, 0]
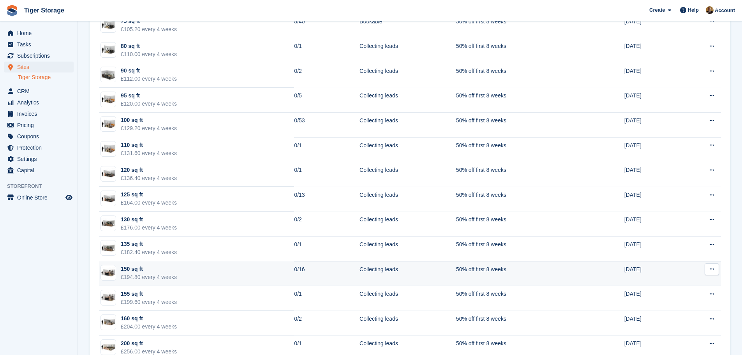
click at [187, 270] on td "150 sq ft £194.80 every 4 weeks" at bounding box center [196, 273] width 195 height 25
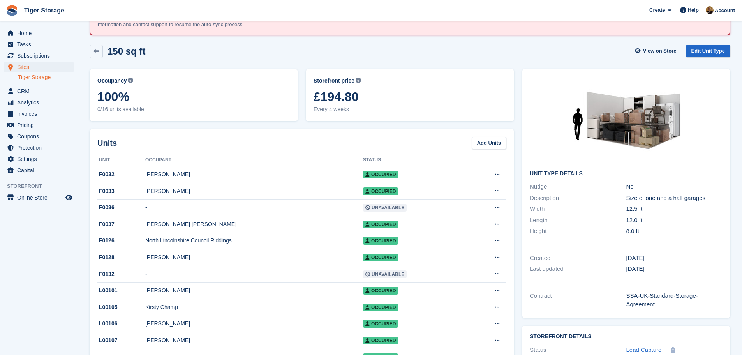
scroll to position [39, 0]
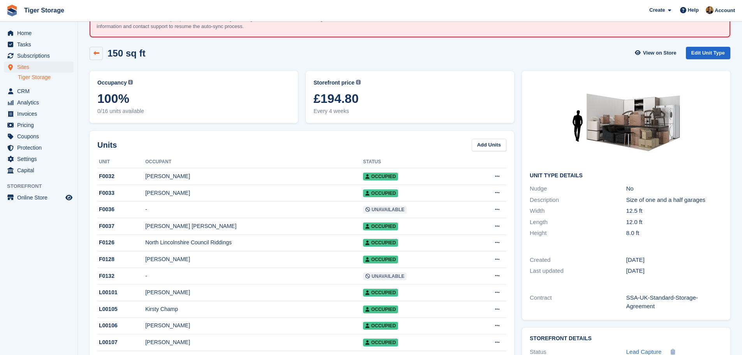
click at [99, 57] on link at bounding box center [96, 53] width 13 height 13
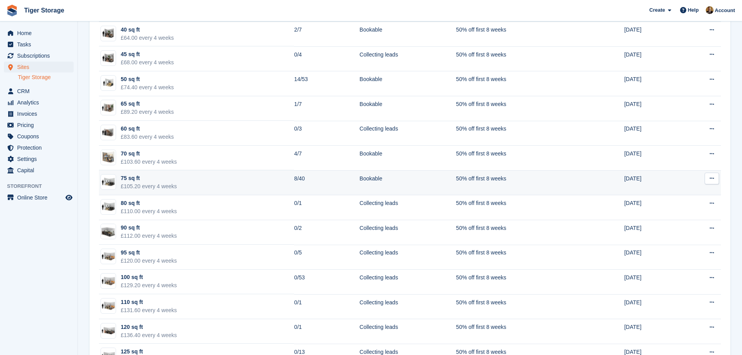
scroll to position [467, 0]
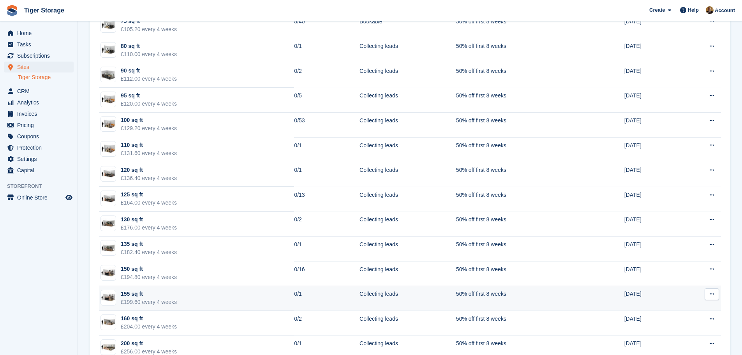
click at [261, 294] on td "155 sq ft £199.60 every 4 weeks" at bounding box center [196, 298] width 195 height 25
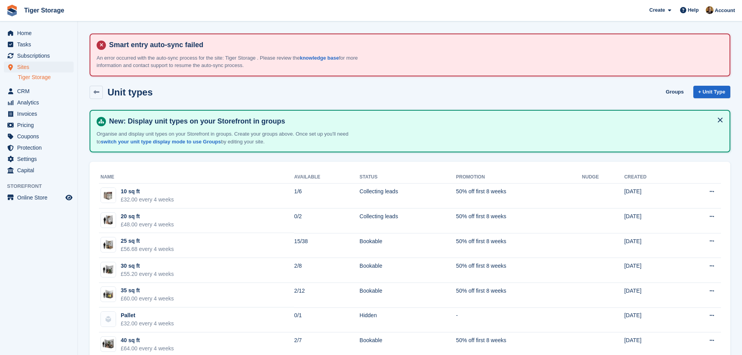
scroll to position [467, 0]
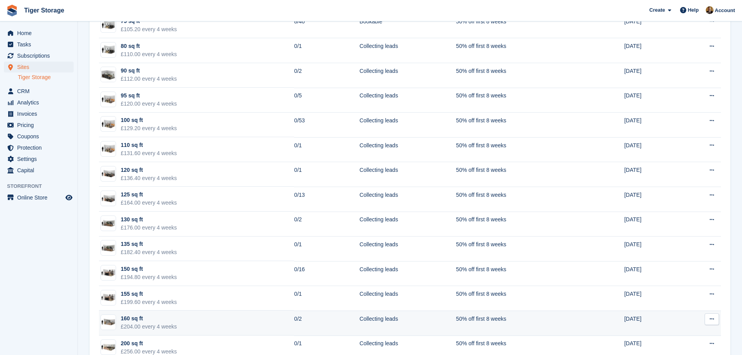
click at [188, 319] on td "160 sq ft £204.00 every 4 weeks" at bounding box center [196, 322] width 195 height 25
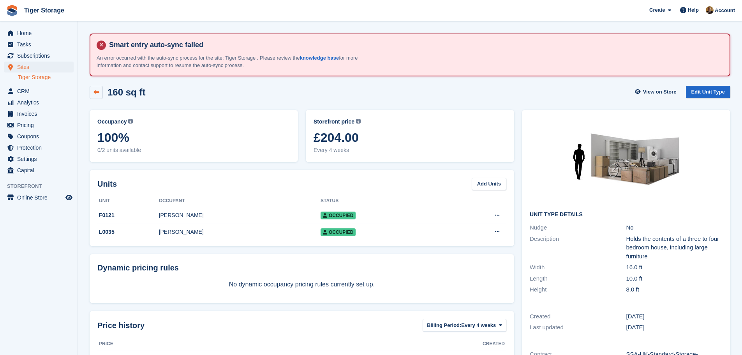
click at [101, 97] on link at bounding box center [96, 92] width 13 height 13
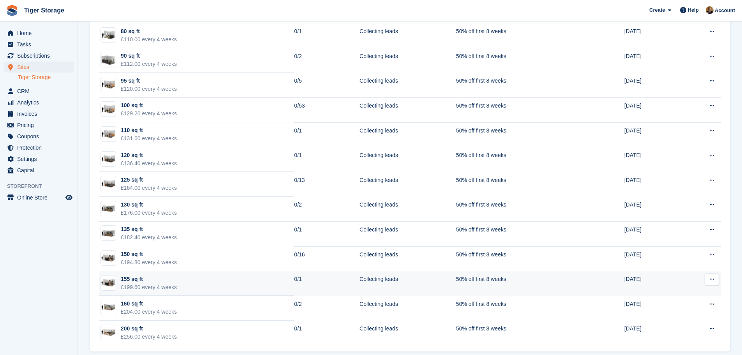
scroll to position [490, 0]
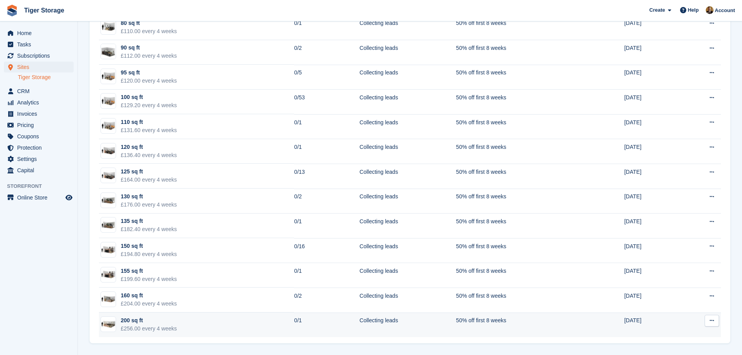
click at [224, 318] on td "200 sq ft £256.00 every 4 weeks" at bounding box center [196, 324] width 195 height 25
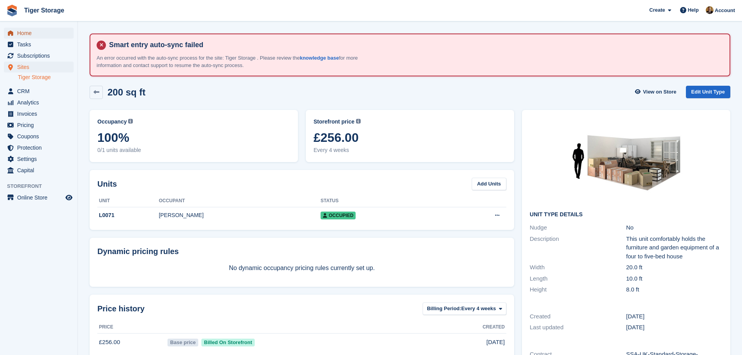
click at [30, 34] on span "Home" at bounding box center [40, 33] width 47 height 11
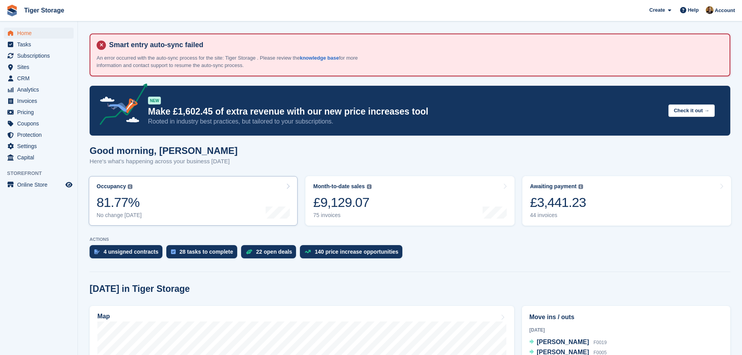
click at [195, 192] on link "Occupancy The percentage of all currently allocated units in terms of area. Inc…" at bounding box center [193, 200] width 209 height 49
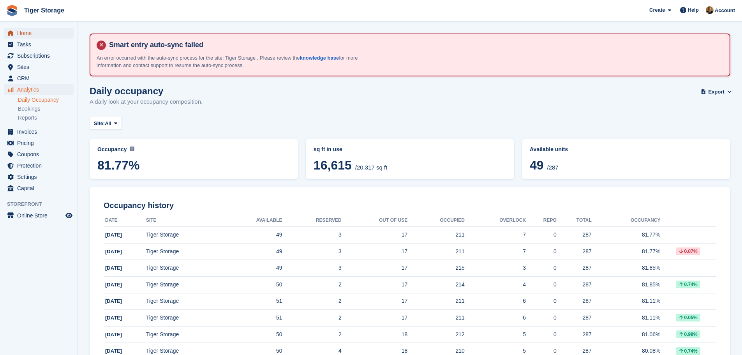
click at [30, 37] on span "Home" at bounding box center [40, 33] width 47 height 11
